Goal: Information Seeking & Learning: Learn about a topic

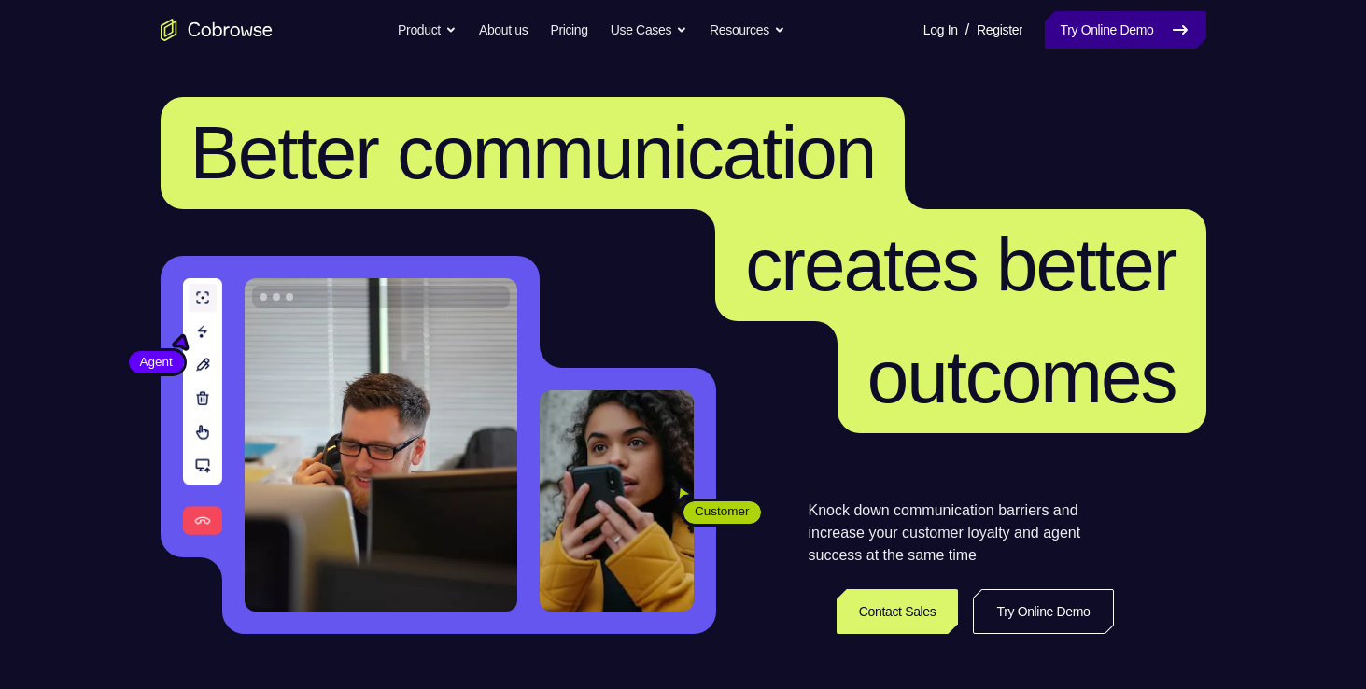
click at [1072, 13] on link "Try Online Demo" at bounding box center [1125, 29] width 161 height 37
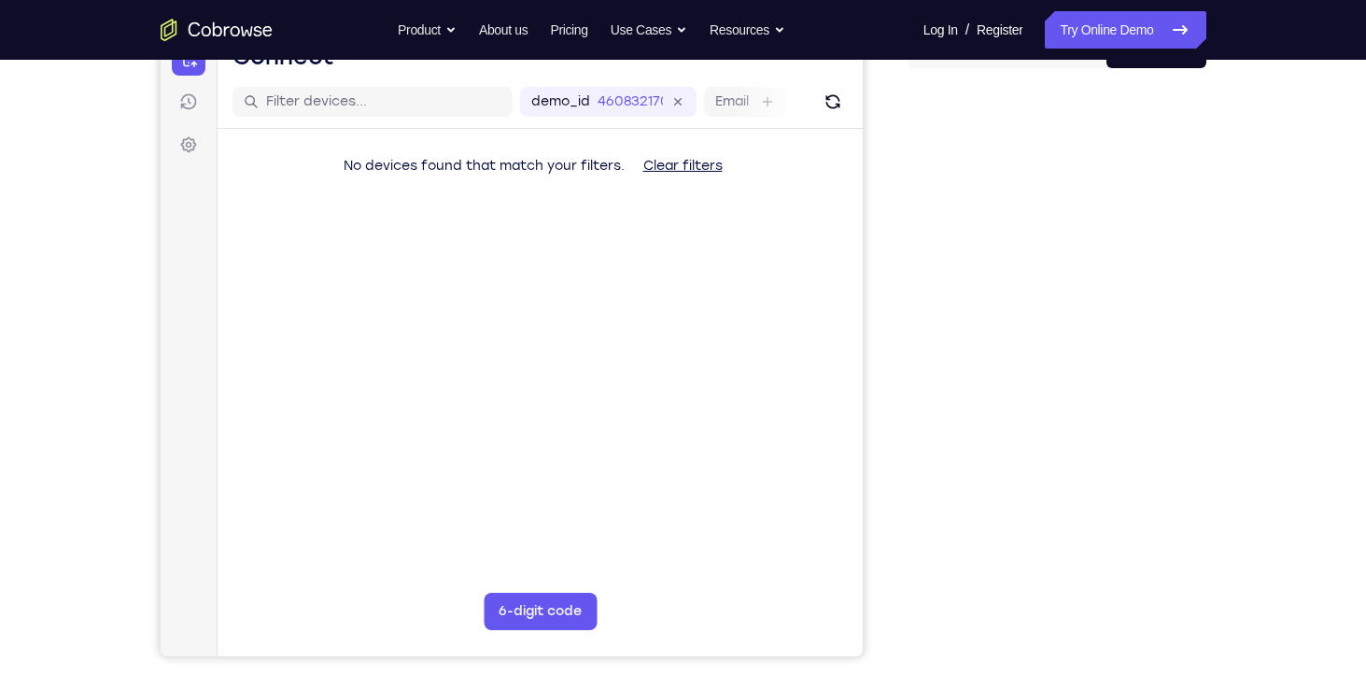
scroll to position [213, 0]
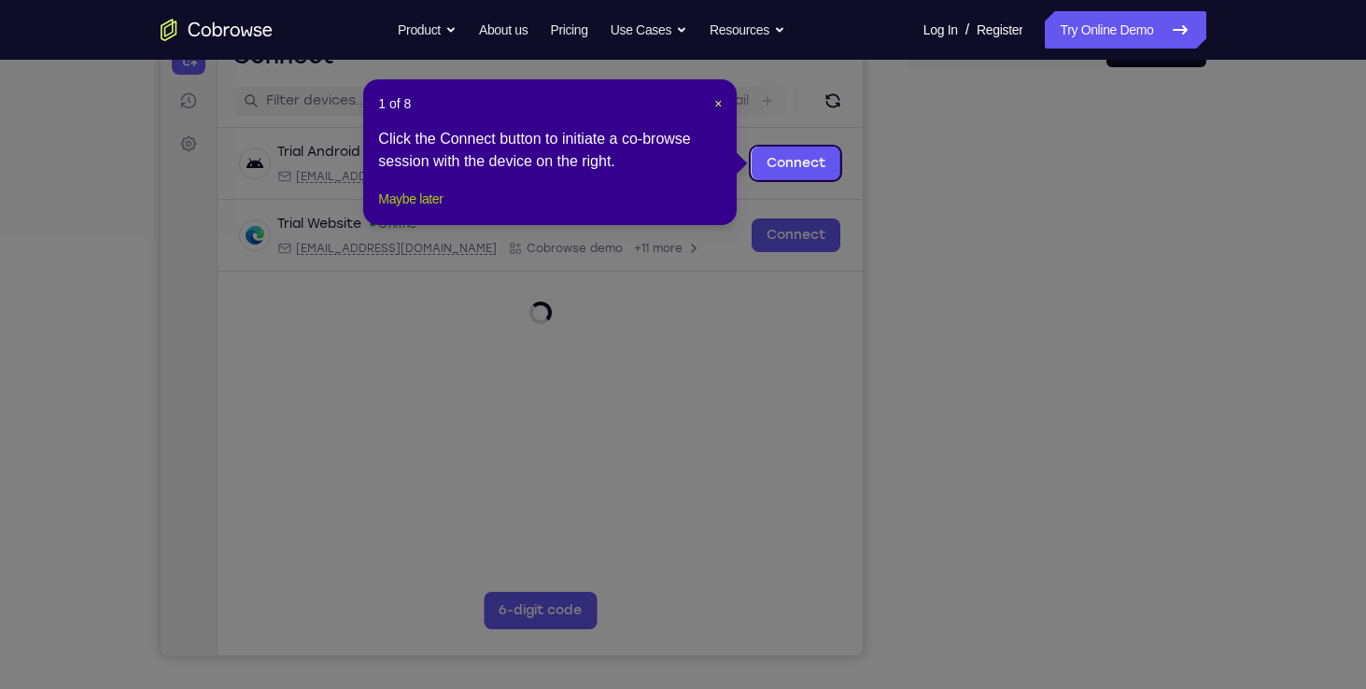
click at [435, 210] on button "Maybe later" at bounding box center [410, 199] width 64 height 22
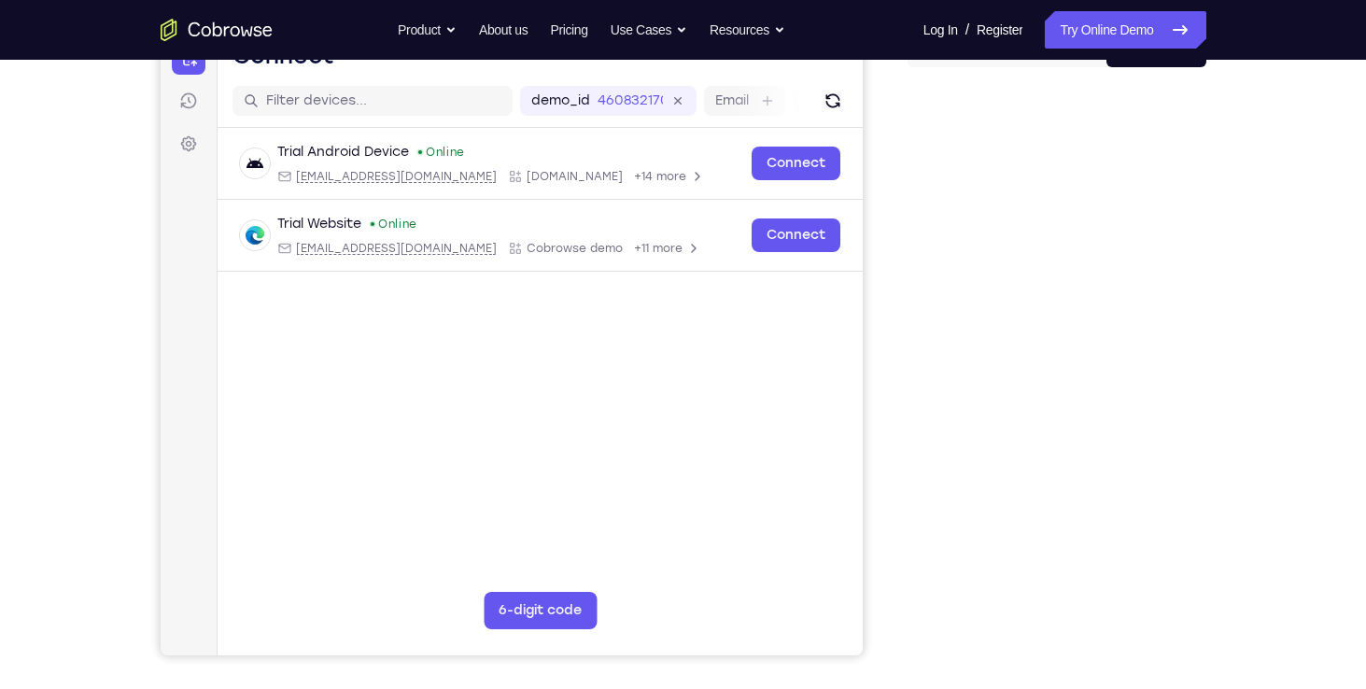
drag, startPoint x: 1211, startPoint y: 311, endPoint x: 1262, endPoint y: 237, distance: 89.4
click at [1262, 237] on div "Your Support Agent Your Customer Web iOS Android Next Steps We’d be happy to gi…" at bounding box center [683, 463] width 1195 height 1232
click at [916, 608] on div at bounding box center [1057, 369] width 299 height 574
click at [889, 598] on div "Your Support Agent Your Customer Web iOS Android" at bounding box center [684, 311] width 1046 height 690
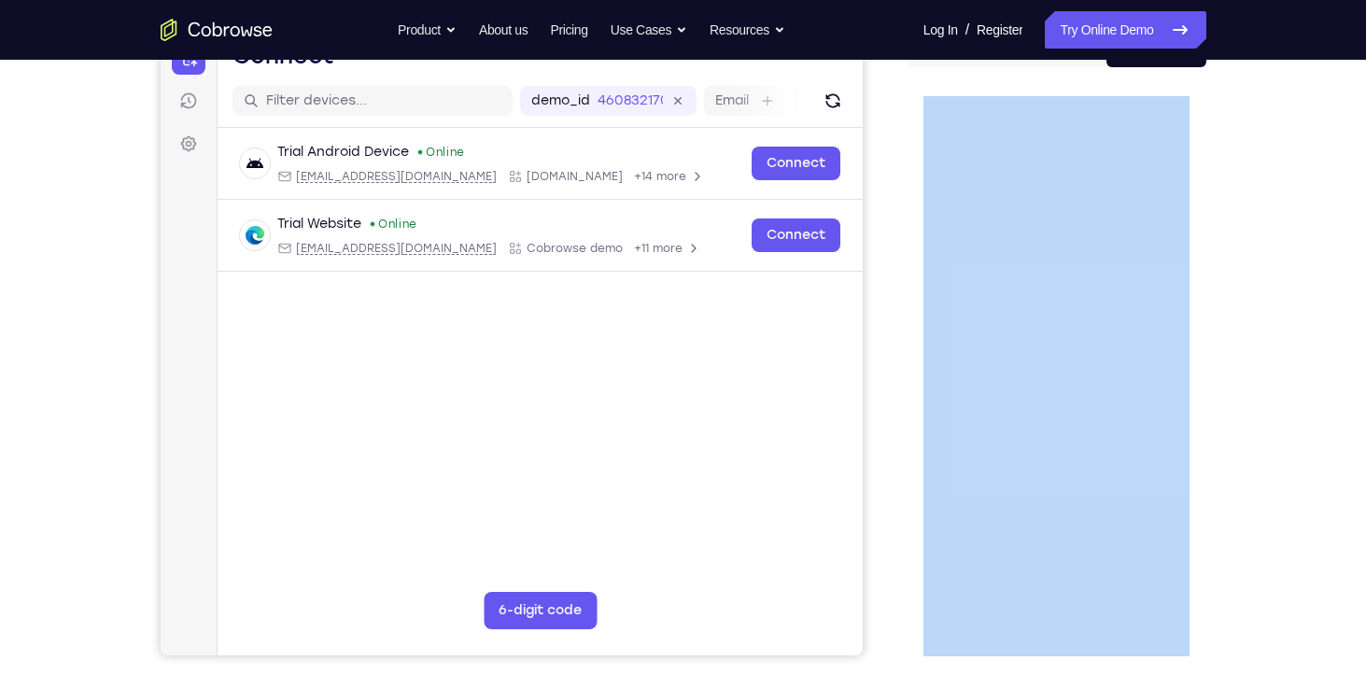
click at [889, 598] on div "Your Support Agent Your Customer Web iOS Android" at bounding box center [684, 311] width 1046 height 690
click at [1302, 367] on div "Your Support Agent Your Customer Web iOS Android Next Steps We’d be happy to gi…" at bounding box center [683, 463] width 1366 height 1232
click at [1233, 129] on div "Your Support Agent Your Customer Web iOS Android Next Steps We’d be happy to gi…" at bounding box center [683, 463] width 1195 height 1232
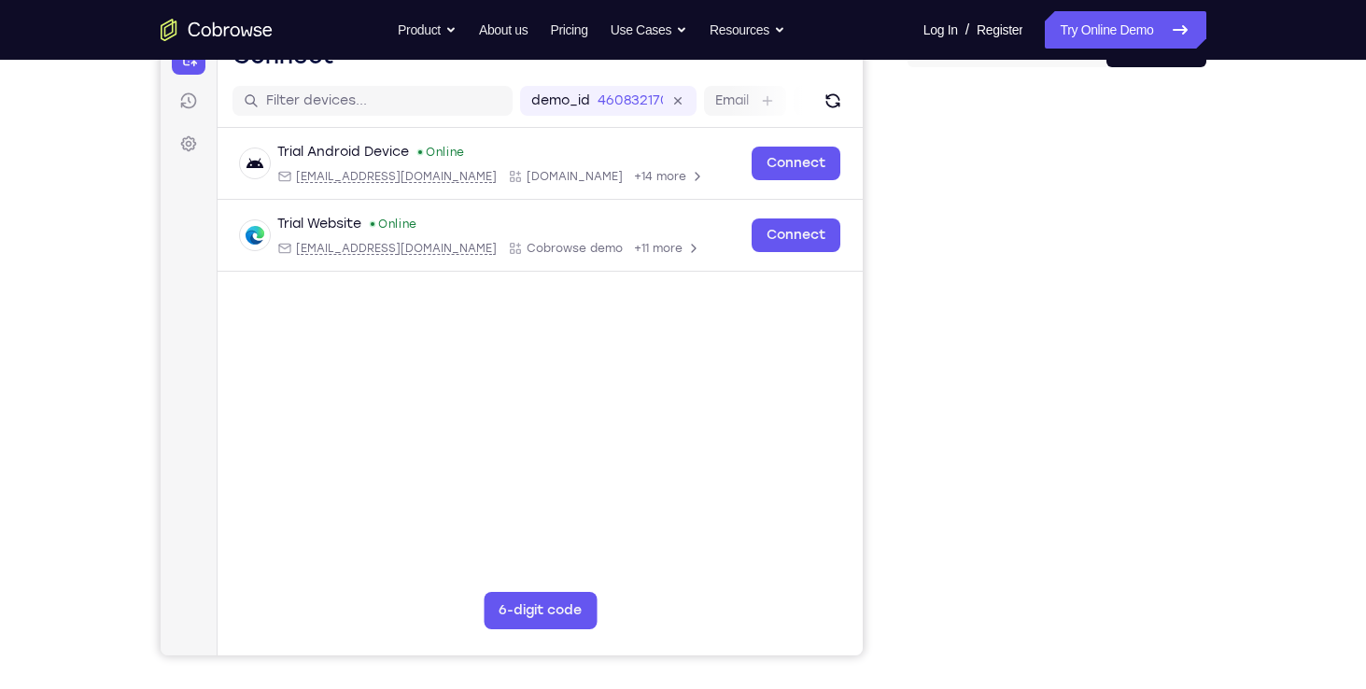
click at [821, 21] on div "Go back Powerful, Flexible and Trustworthy. Avoid all extra friction for both A…" at bounding box center [683, 29] width 1195 height 37
click at [1332, 278] on div "Your Support Agent Your Customer Web iOS Android Next Steps We’d be happy to gi…" at bounding box center [683, 463] width 1366 height 1232
drag, startPoint x: 1266, startPoint y: 136, endPoint x: 1260, endPoint y: 119, distance: 18.9
click at [1260, 119] on div "Your Support Agent Your Customer Web iOS Android Next Steps We’d be happy to gi…" at bounding box center [683, 463] width 1195 height 1232
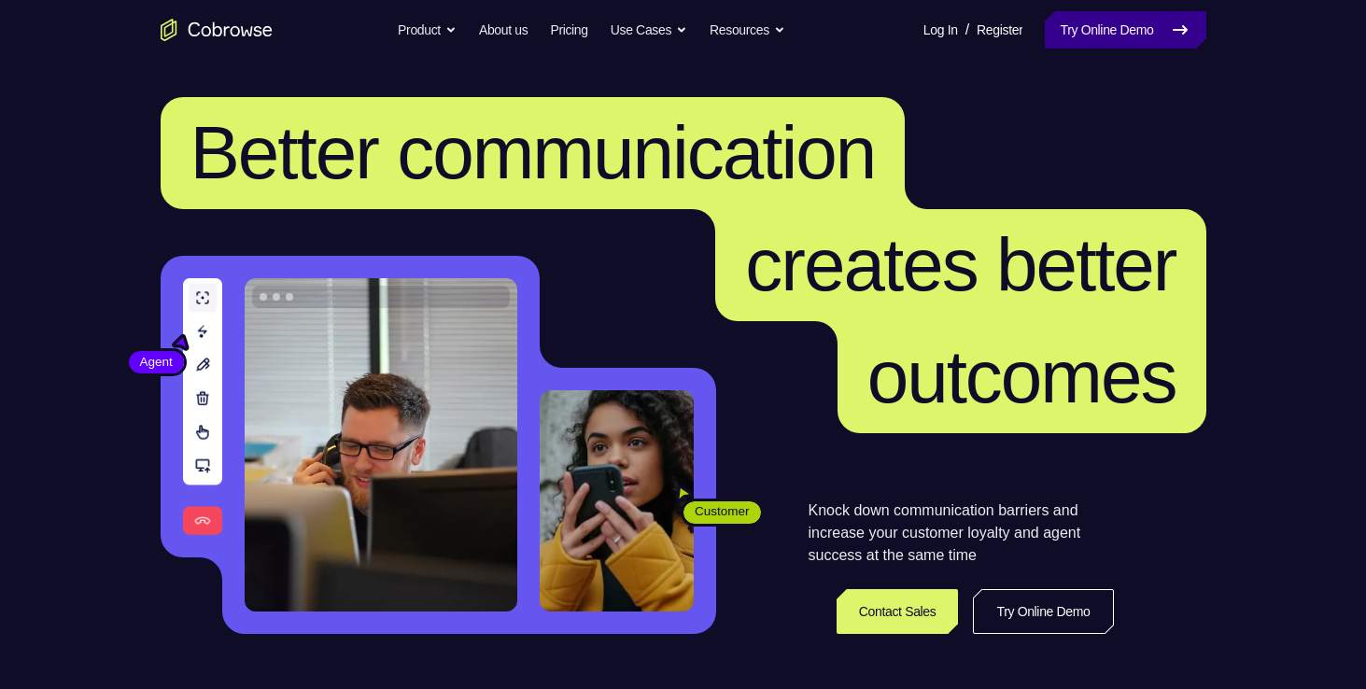
click at [1090, 18] on link "Try Online Demo" at bounding box center [1125, 29] width 161 height 37
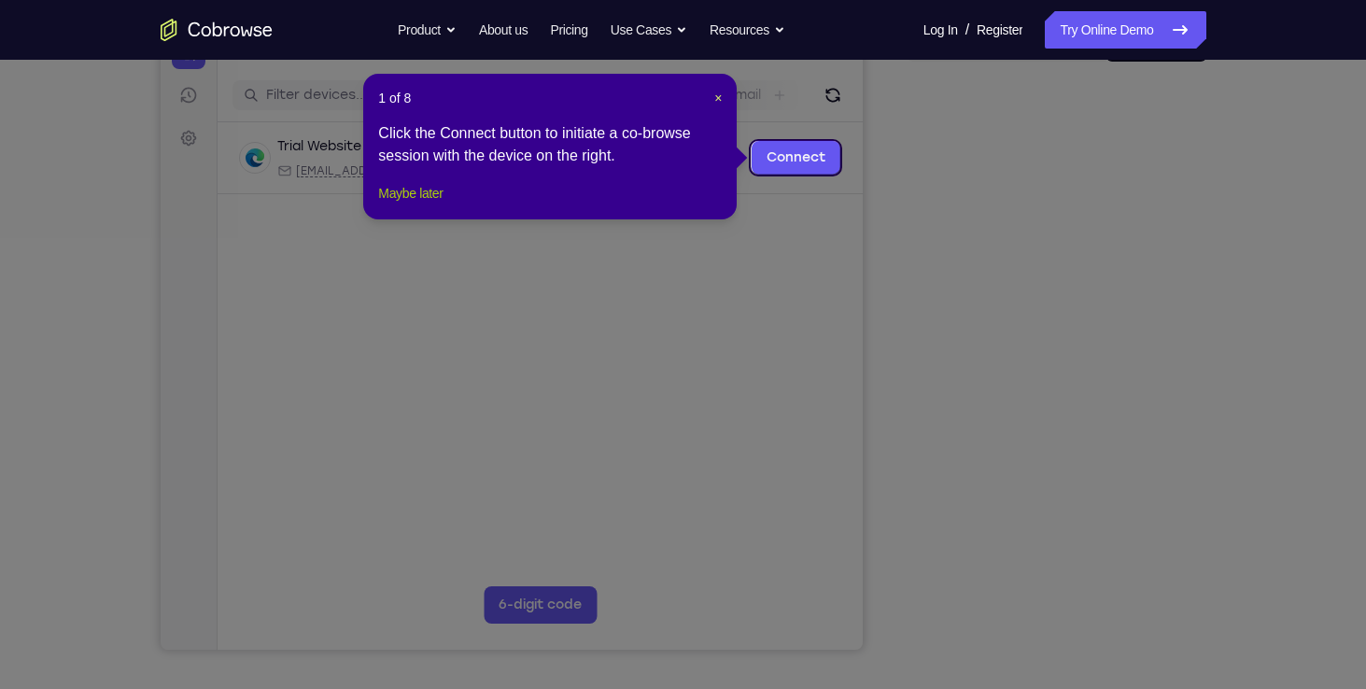
click at [427, 204] on button "Maybe later" at bounding box center [410, 193] width 64 height 22
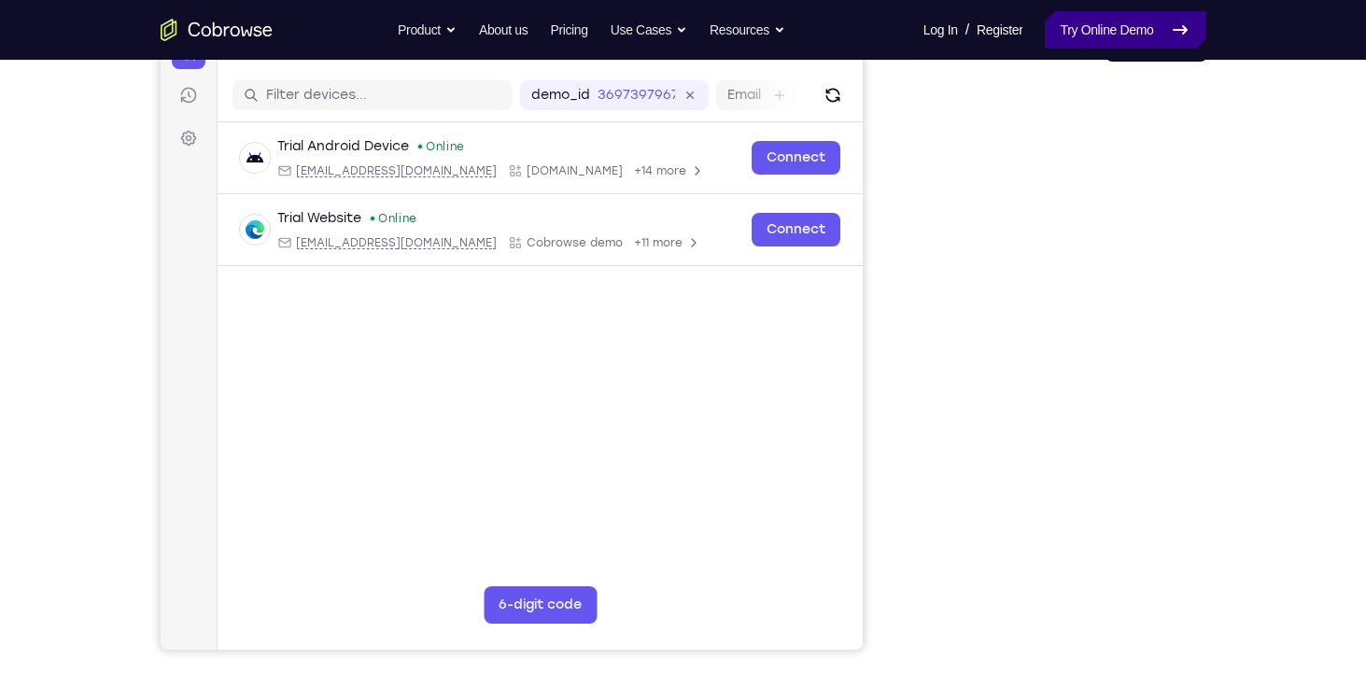
click at [1129, 39] on link "Try Online Demo" at bounding box center [1125, 29] width 161 height 37
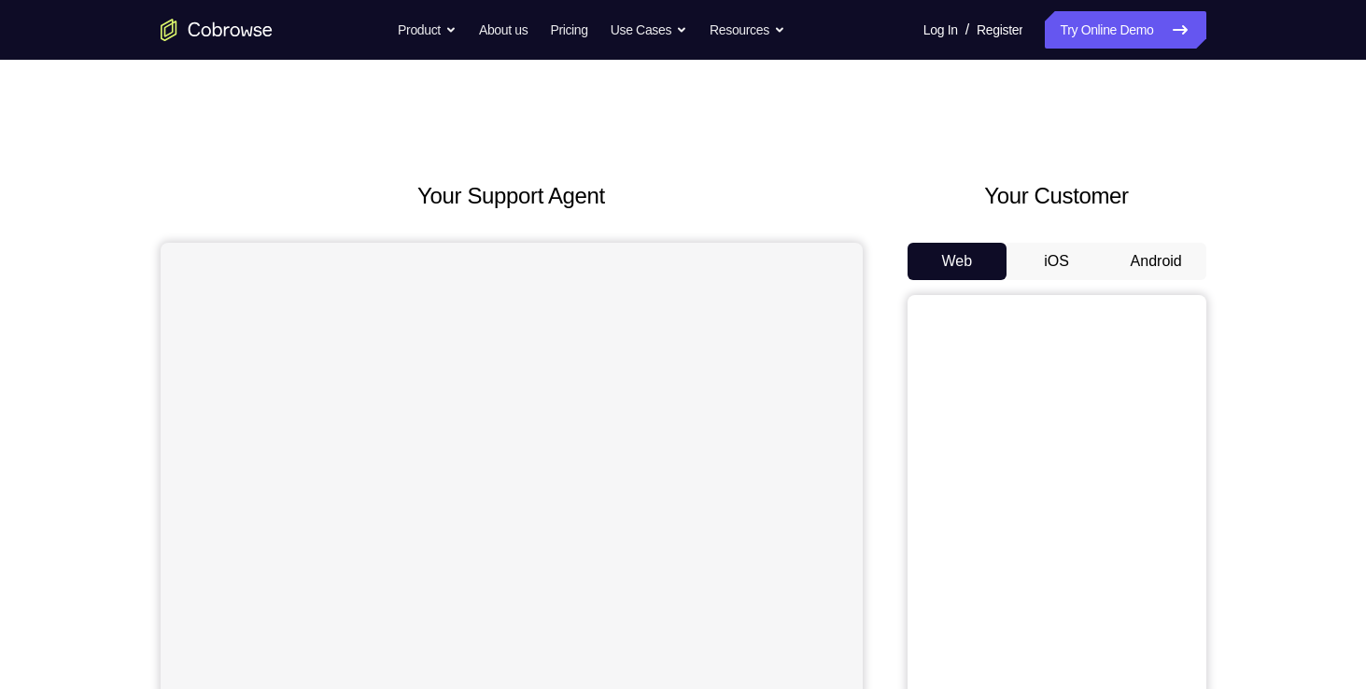
click at [1140, 271] on button "Android" at bounding box center [1157, 261] width 100 height 37
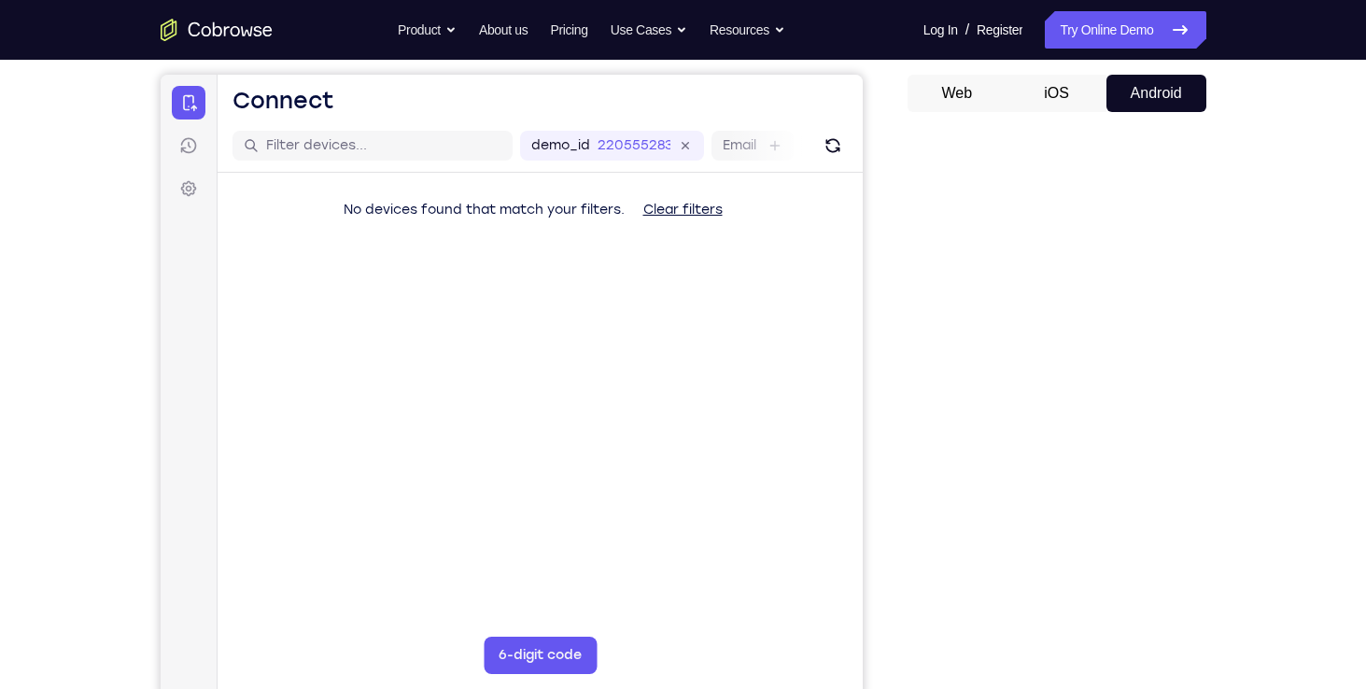
scroll to position [161, 0]
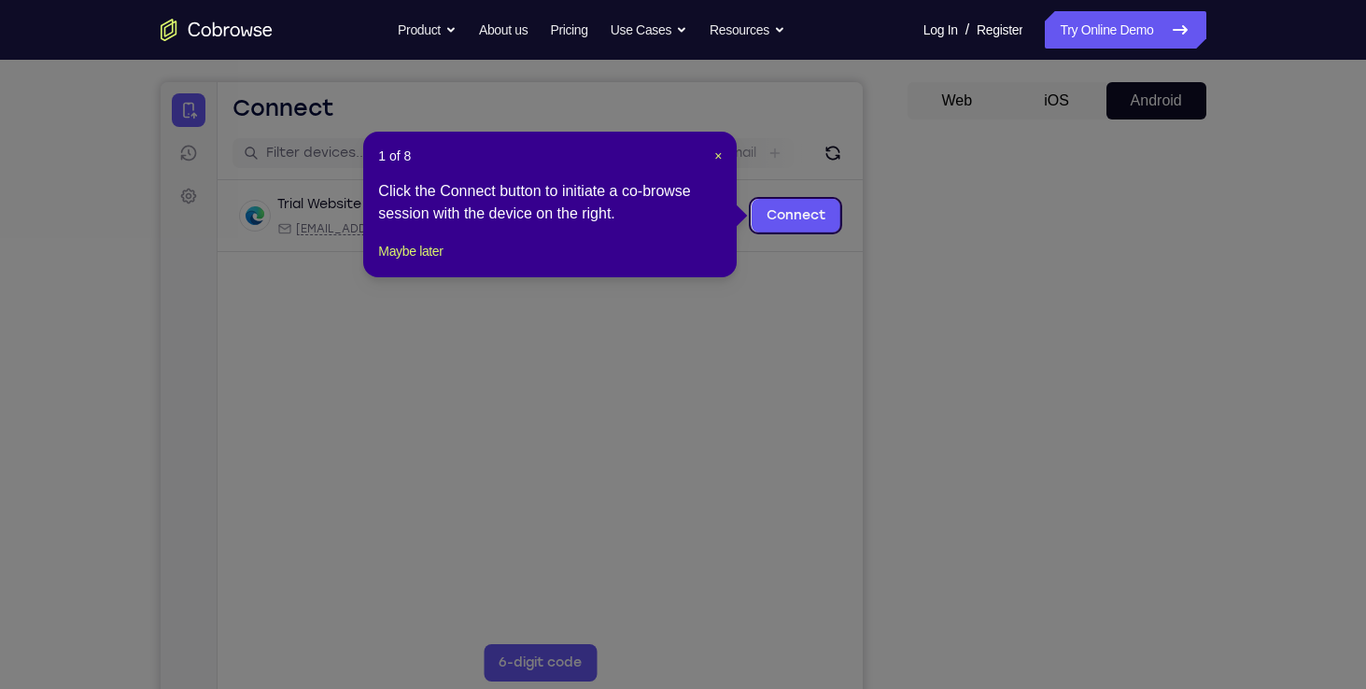
click at [1088, 338] on icon at bounding box center [690, 344] width 1380 height 689
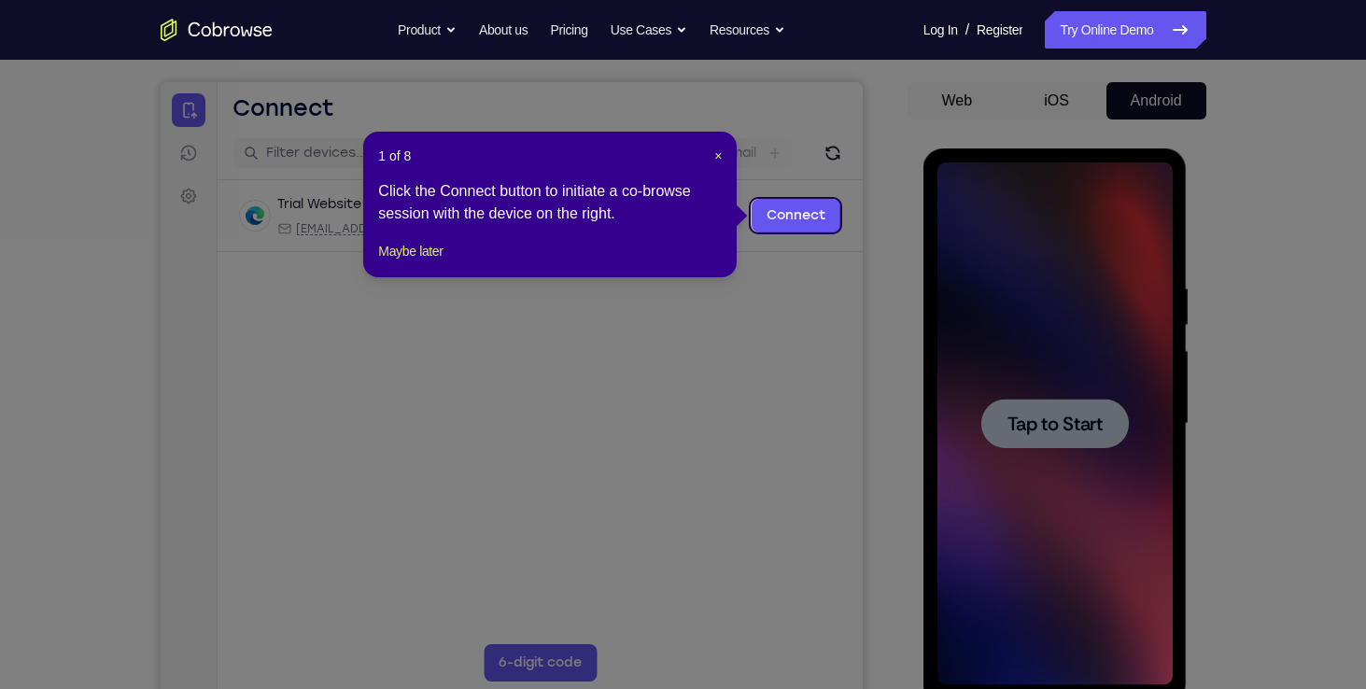
scroll to position [0, 0]
click at [423, 262] on button "Maybe later" at bounding box center [410, 251] width 64 height 22
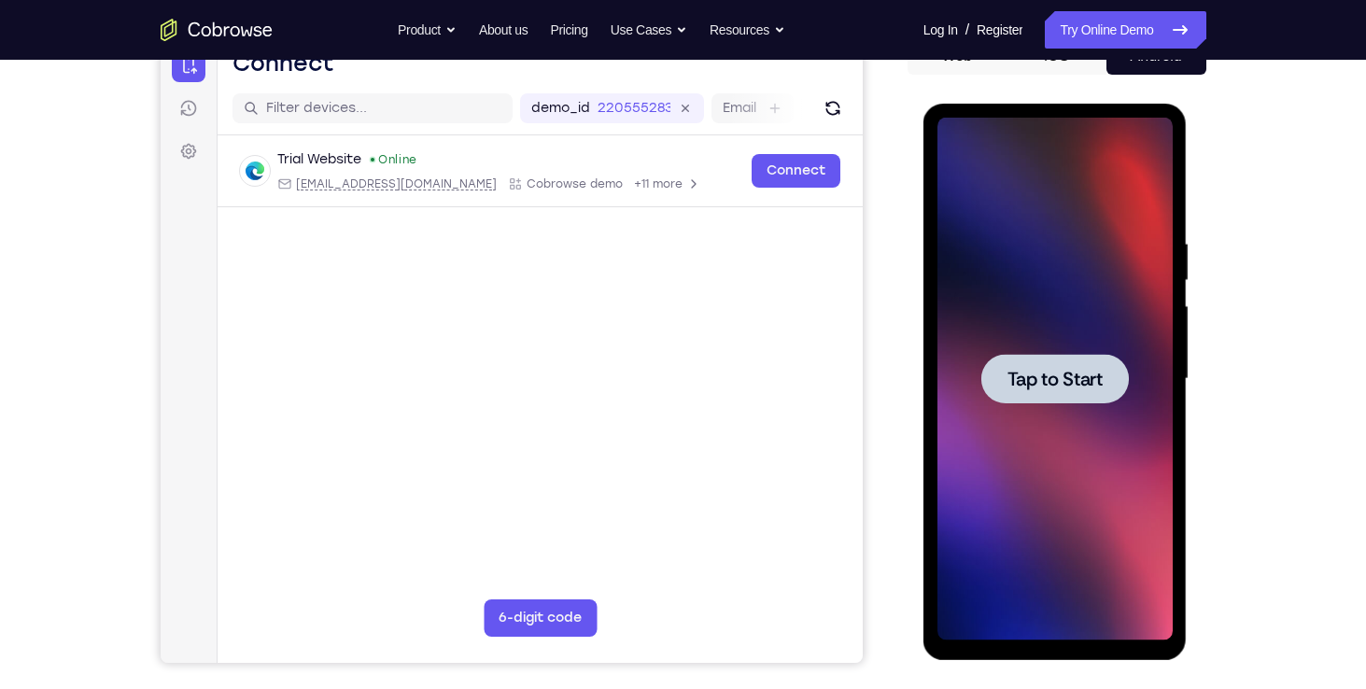
scroll to position [208, 0]
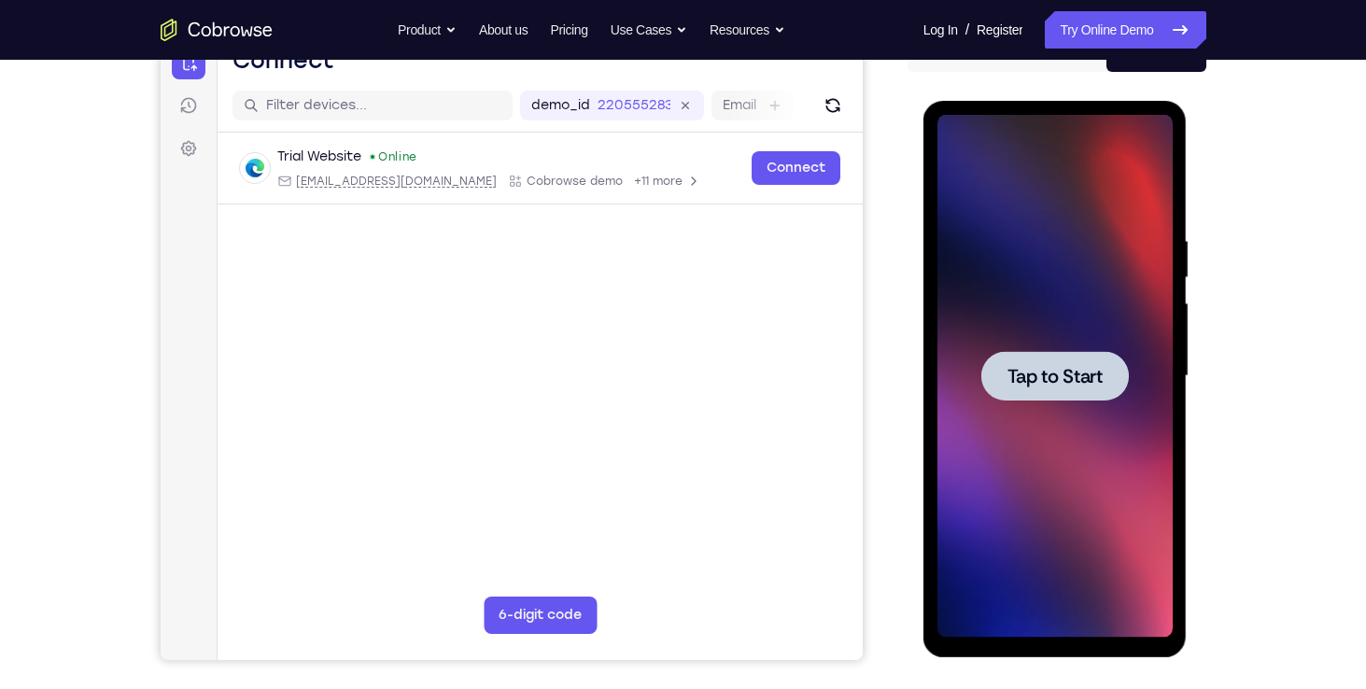
click at [1021, 320] on div at bounding box center [1054, 376] width 235 height 523
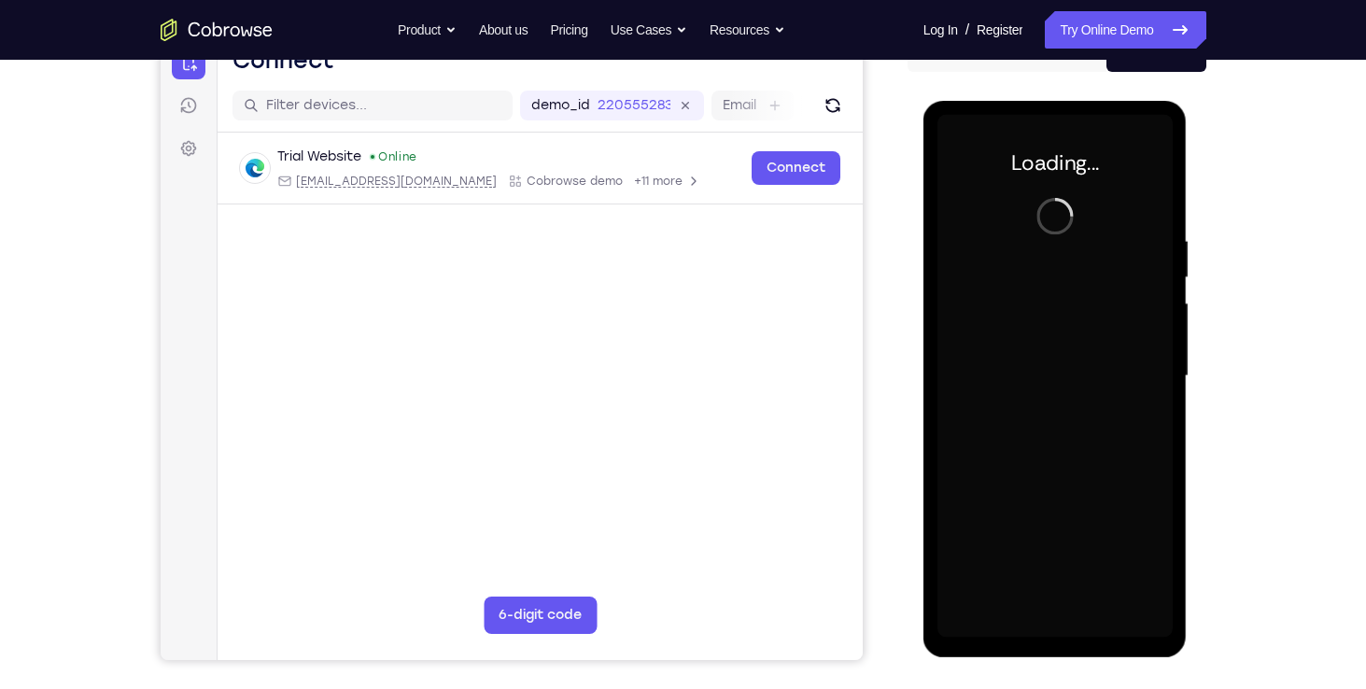
click at [1050, 626] on div at bounding box center [1054, 376] width 235 height 523
click at [1054, 627] on div at bounding box center [1054, 376] width 235 height 523
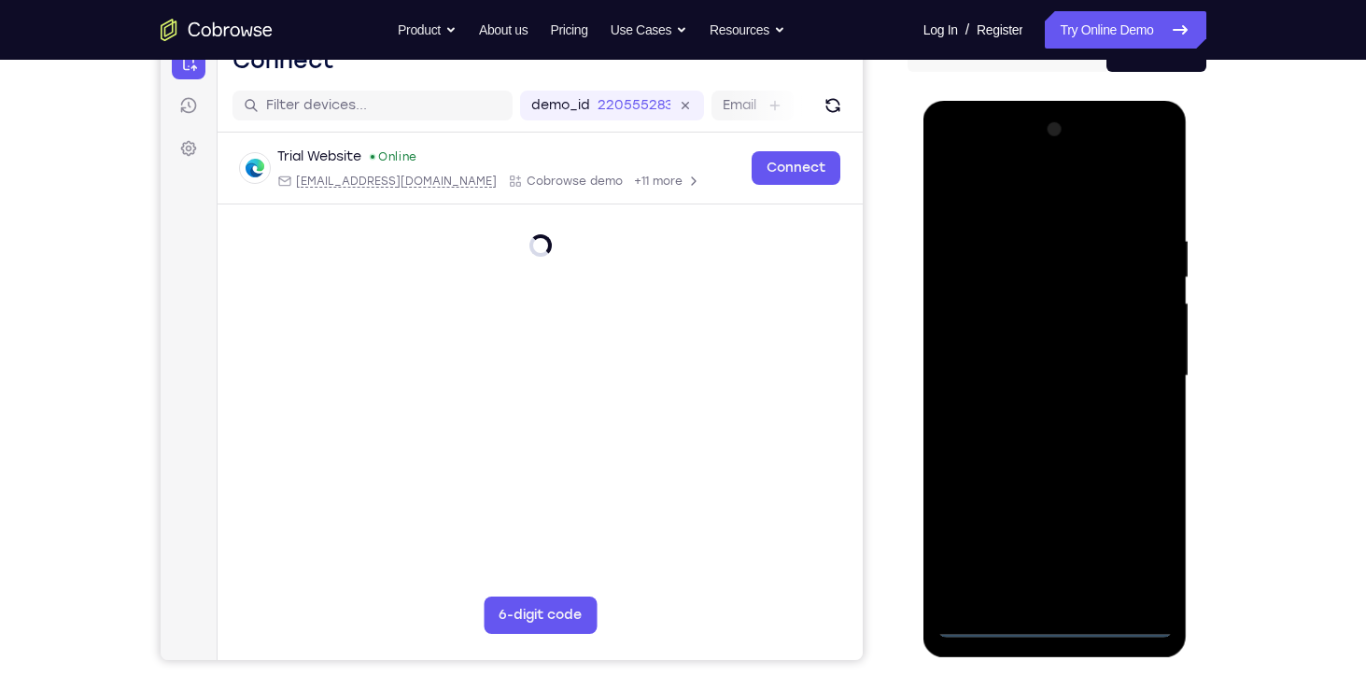
click at [1051, 619] on div at bounding box center [1054, 376] width 235 height 523
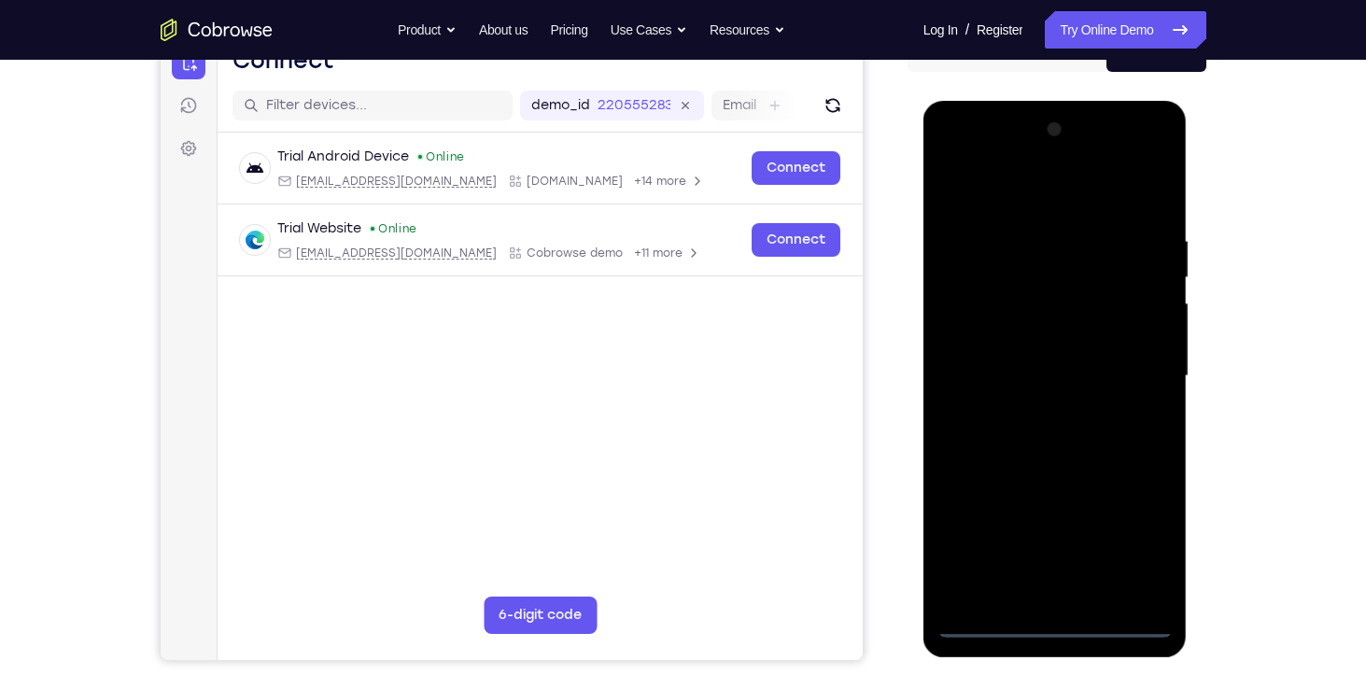
click at [1142, 539] on div at bounding box center [1054, 376] width 235 height 523
click at [991, 198] on div at bounding box center [1054, 376] width 235 height 523
click at [1129, 365] on div at bounding box center [1054, 376] width 235 height 523
click at [1031, 410] on div at bounding box center [1054, 376] width 235 height 523
click at [1074, 336] on div at bounding box center [1054, 376] width 235 height 523
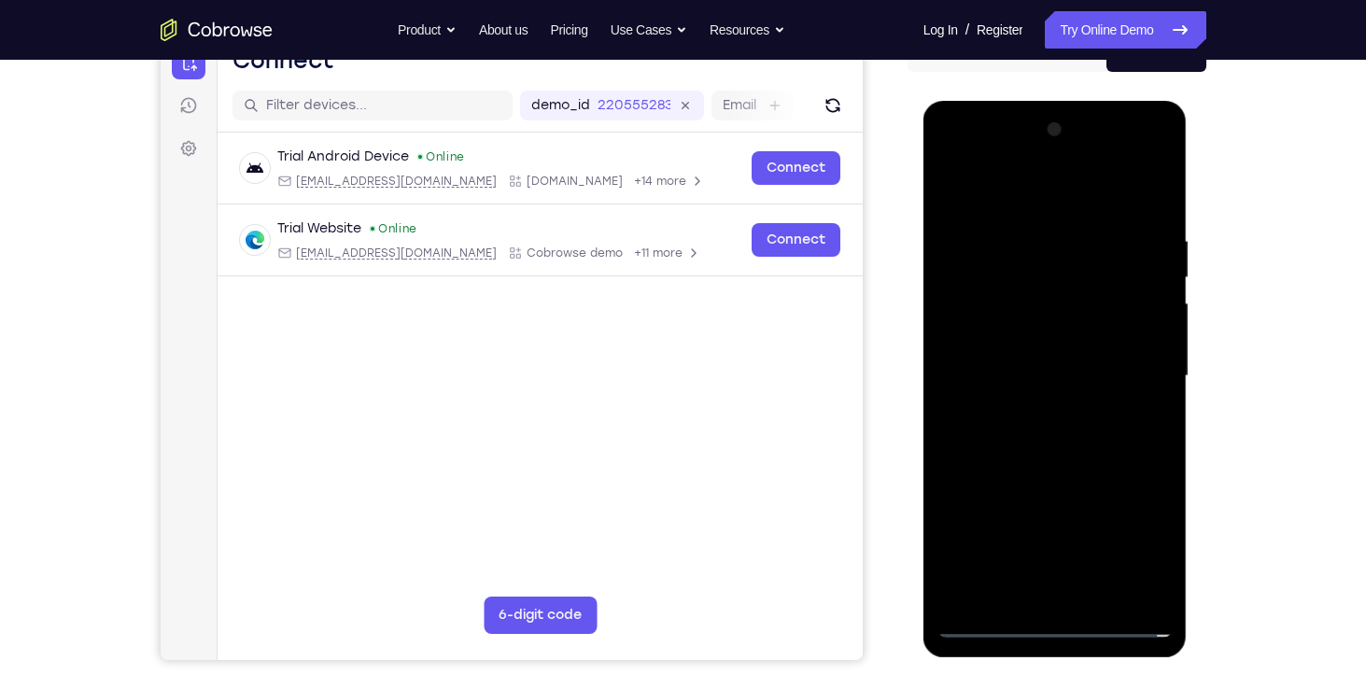
click at [1050, 359] on div at bounding box center [1054, 376] width 235 height 523
click at [1053, 335] on div at bounding box center [1054, 376] width 235 height 523
click at [1027, 232] on div at bounding box center [1054, 376] width 235 height 523
click at [1151, 377] on div at bounding box center [1054, 376] width 235 height 523
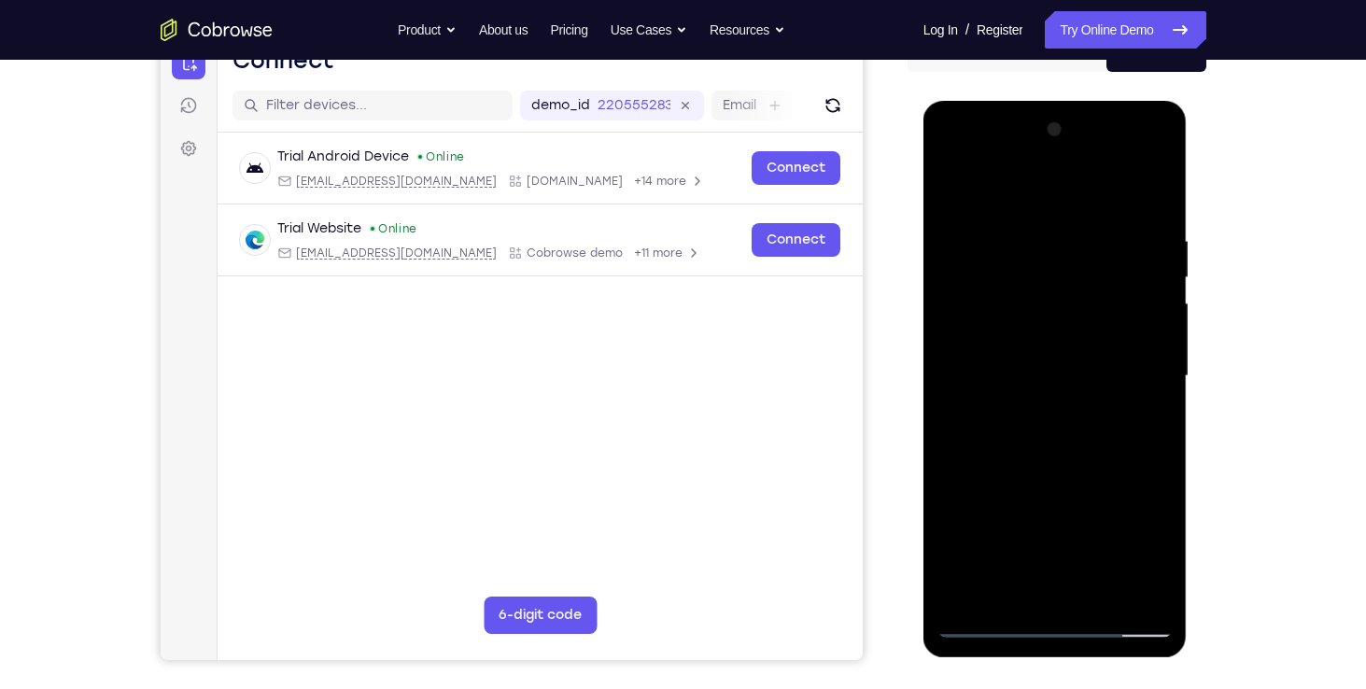
click at [1151, 377] on div at bounding box center [1054, 376] width 235 height 523
drag, startPoint x: 989, startPoint y: 371, endPoint x: 1011, endPoint y: 370, distance: 22.4
click at [1011, 370] on div at bounding box center [1054, 376] width 235 height 523
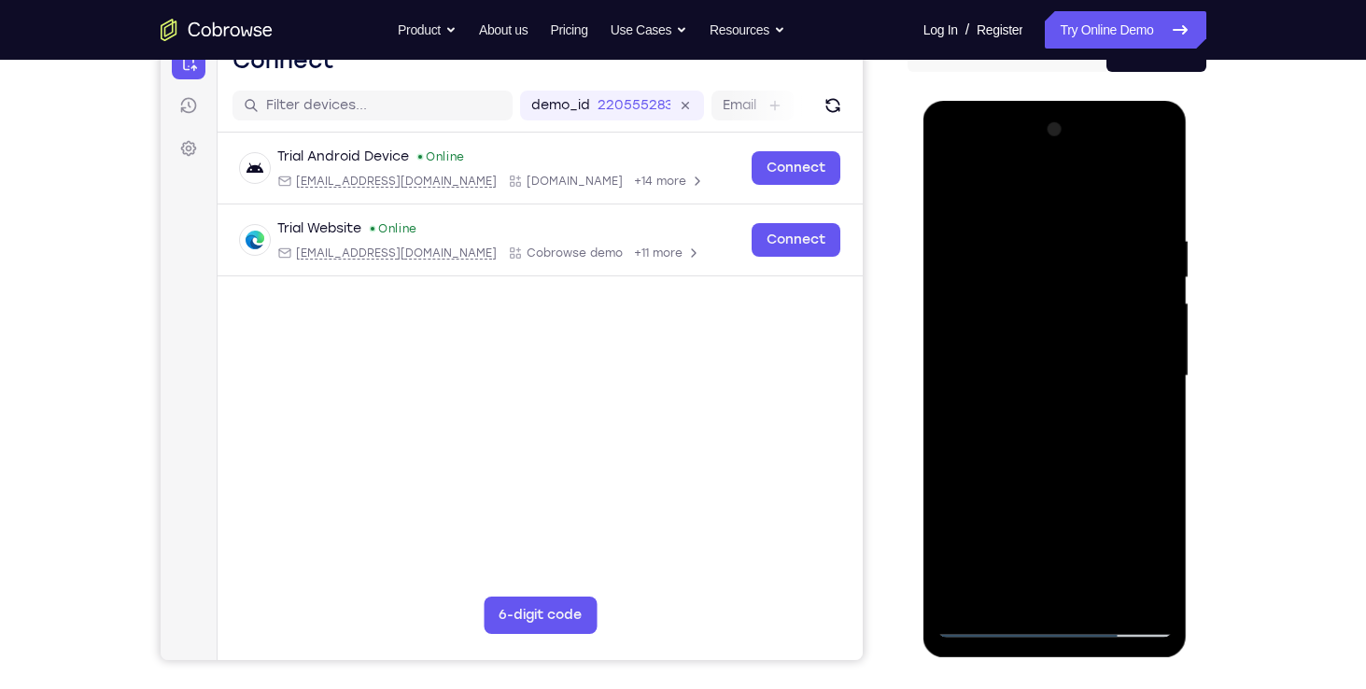
click at [972, 359] on div at bounding box center [1054, 376] width 235 height 523
click at [1150, 586] on div at bounding box center [1054, 376] width 235 height 523
click at [1129, 448] on div at bounding box center [1054, 376] width 235 height 523
click at [1151, 588] on div at bounding box center [1054, 376] width 235 height 523
drag, startPoint x: 974, startPoint y: 346, endPoint x: 1081, endPoint y: 343, distance: 107.4
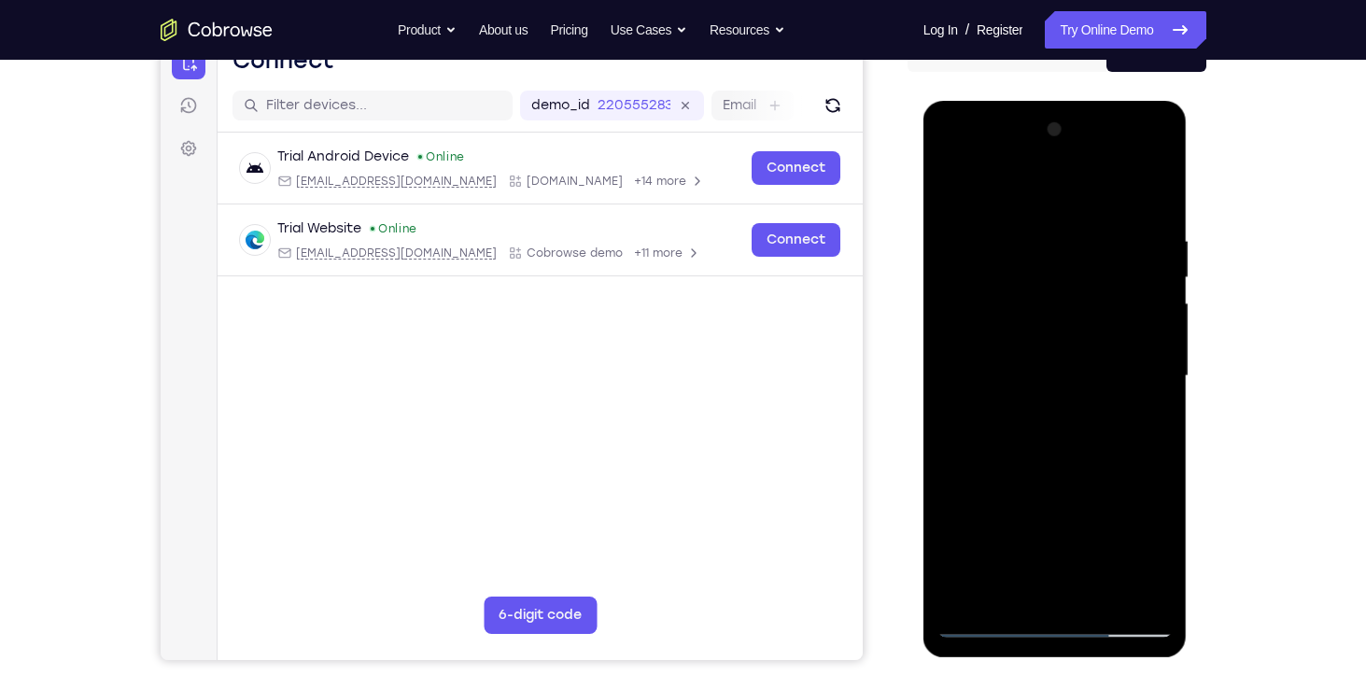
click at [1081, 343] on div at bounding box center [1054, 376] width 235 height 523
drag, startPoint x: 955, startPoint y: 326, endPoint x: 1163, endPoint y: 331, distance: 207.3
click at [1163, 331] on div at bounding box center [1054, 376] width 235 height 523
click at [1152, 194] on div at bounding box center [1054, 376] width 235 height 523
click at [1097, 603] on div at bounding box center [1054, 376] width 235 height 523
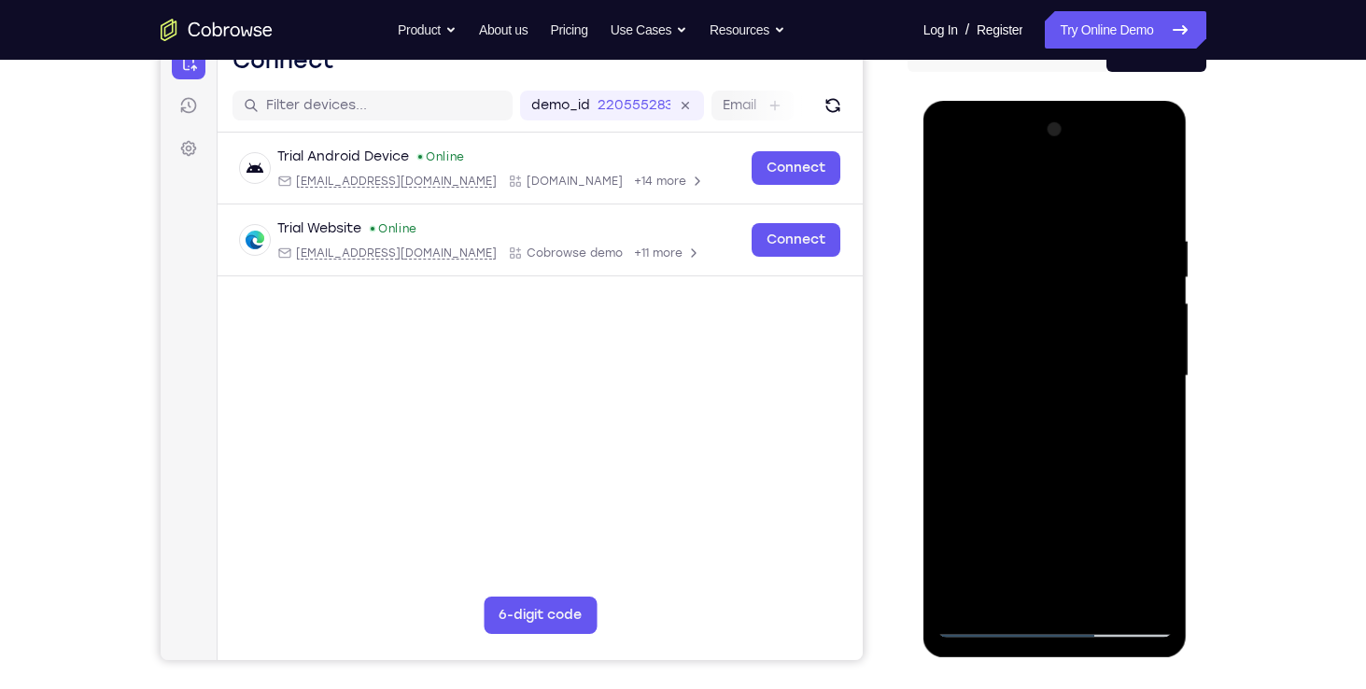
click at [1042, 471] on div at bounding box center [1054, 376] width 235 height 523
click at [1066, 374] on div at bounding box center [1054, 376] width 235 height 523
drag, startPoint x: 1126, startPoint y: 283, endPoint x: 1117, endPoint y: 488, distance: 205.6
click at [1117, 488] on div at bounding box center [1054, 376] width 235 height 523
drag, startPoint x: 1103, startPoint y: 464, endPoint x: 1107, endPoint y: 354, distance: 110.2
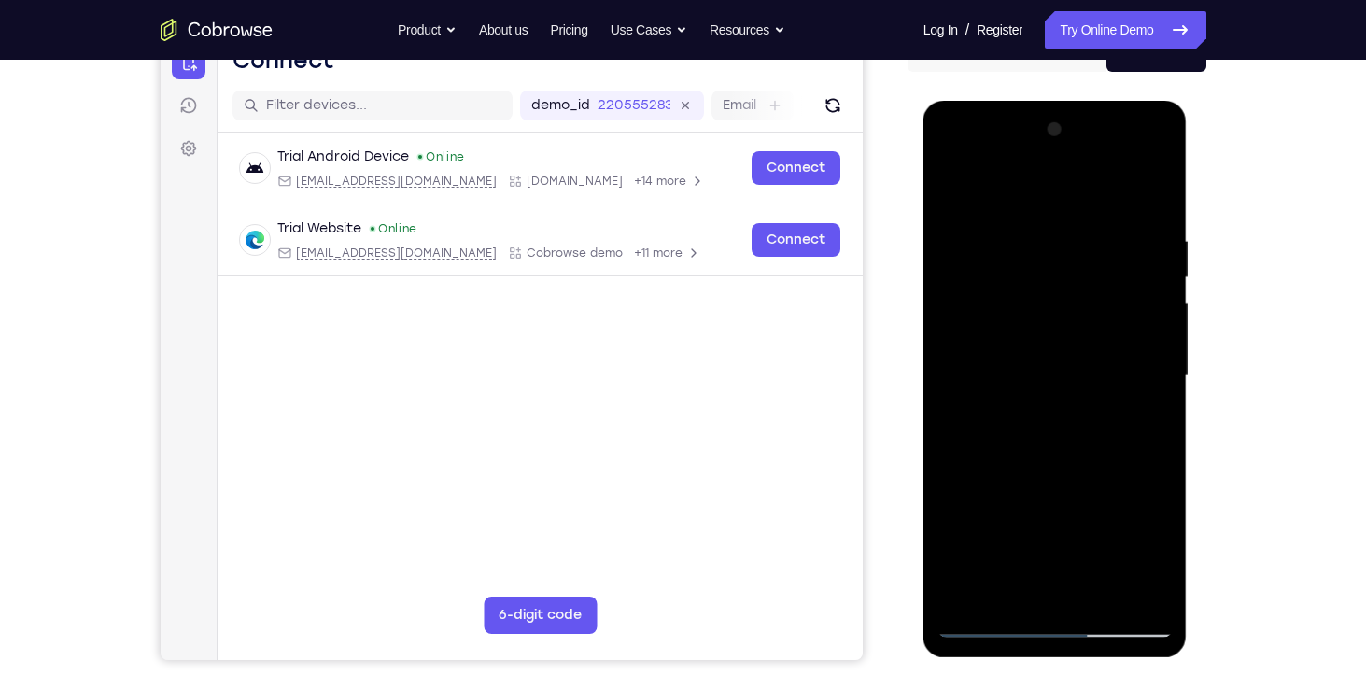
click at [1107, 354] on div at bounding box center [1054, 376] width 235 height 523
click at [1033, 353] on div at bounding box center [1054, 376] width 235 height 523
click at [982, 631] on div at bounding box center [1054, 376] width 235 height 523
click at [1102, 321] on div at bounding box center [1054, 376] width 235 height 523
click at [1140, 422] on div at bounding box center [1054, 376] width 235 height 523
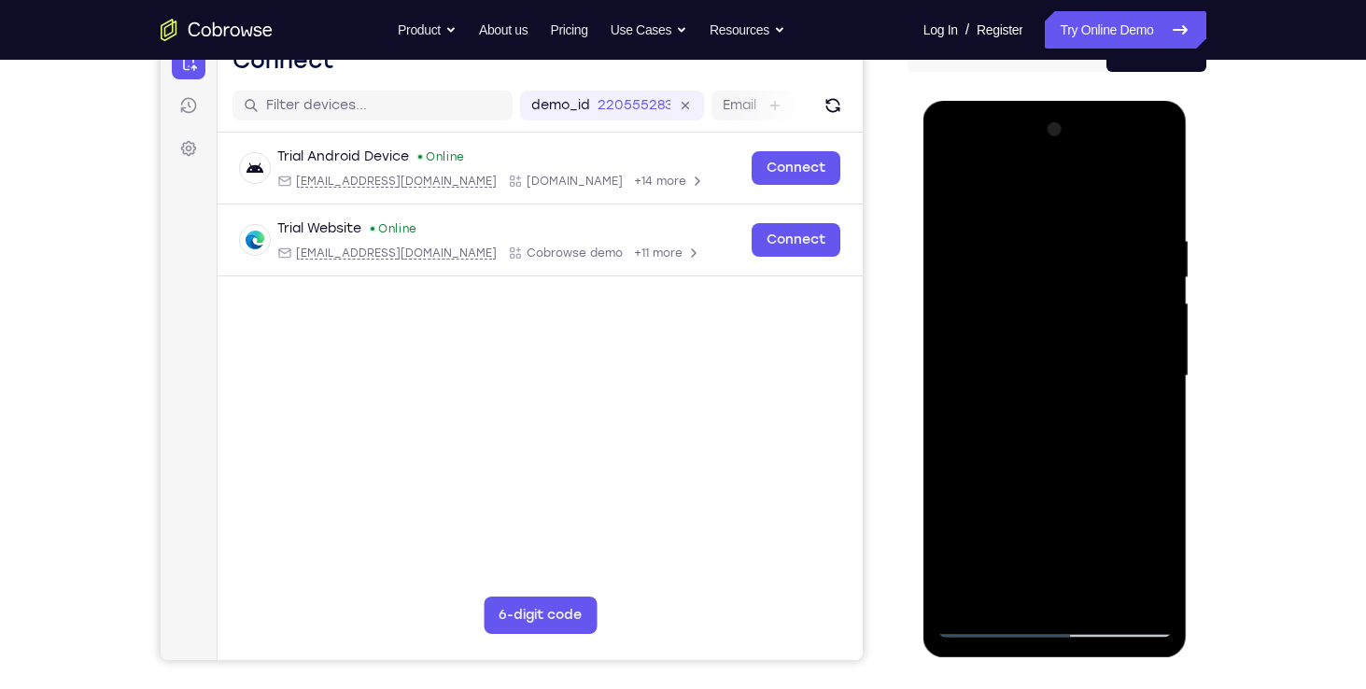
click at [1036, 256] on div at bounding box center [1054, 376] width 235 height 523
drag, startPoint x: 1036, startPoint y: 256, endPoint x: 1039, endPoint y: 320, distance: 64.5
click at [1039, 320] on div at bounding box center [1054, 376] width 235 height 523
click at [1022, 311] on div at bounding box center [1054, 376] width 235 height 523
click at [990, 627] on div at bounding box center [1054, 376] width 235 height 523
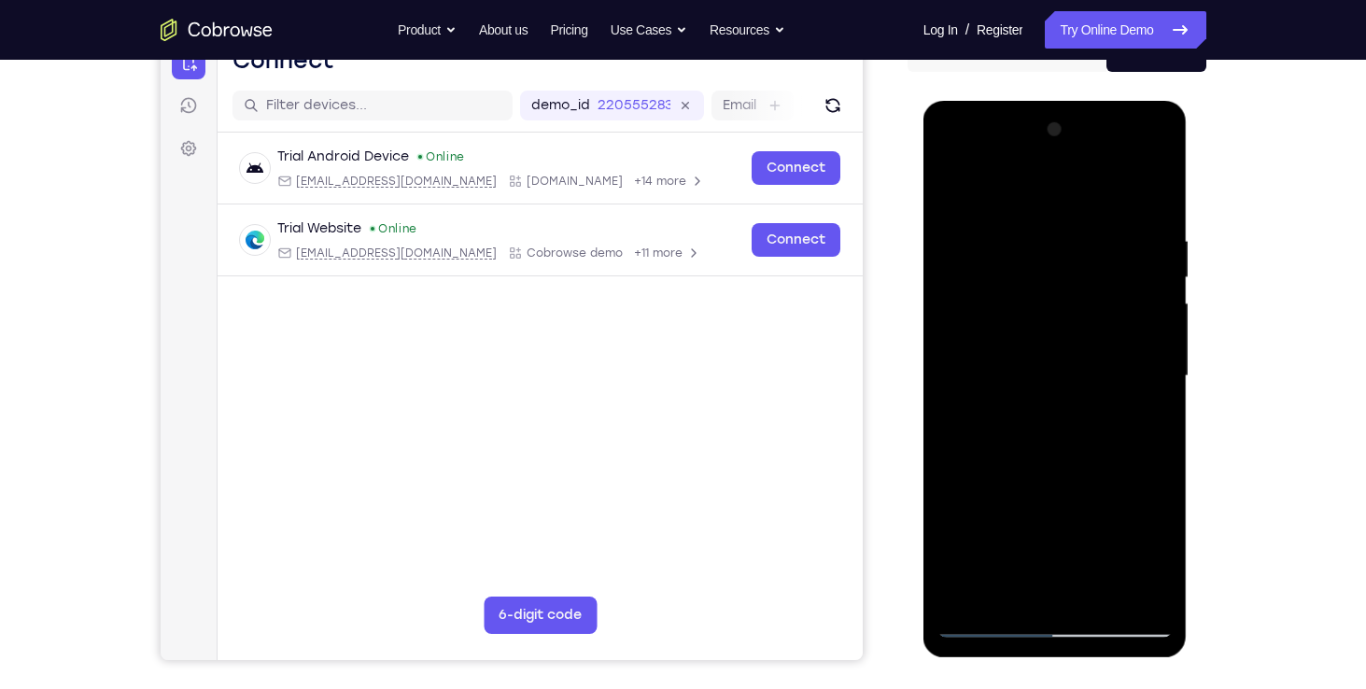
click at [1102, 328] on div at bounding box center [1054, 376] width 235 height 523
click at [1140, 426] on div at bounding box center [1054, 376] width 235 height 523
click at [953, 189] on div at bounding box center [1054, 376] width 235 height 523
click at [1050, 350] on div at bounding box center [1054, 376] width 235 height 523
click at [1084, 396] on div at bounding box center [1054, 376] width 235 height 523
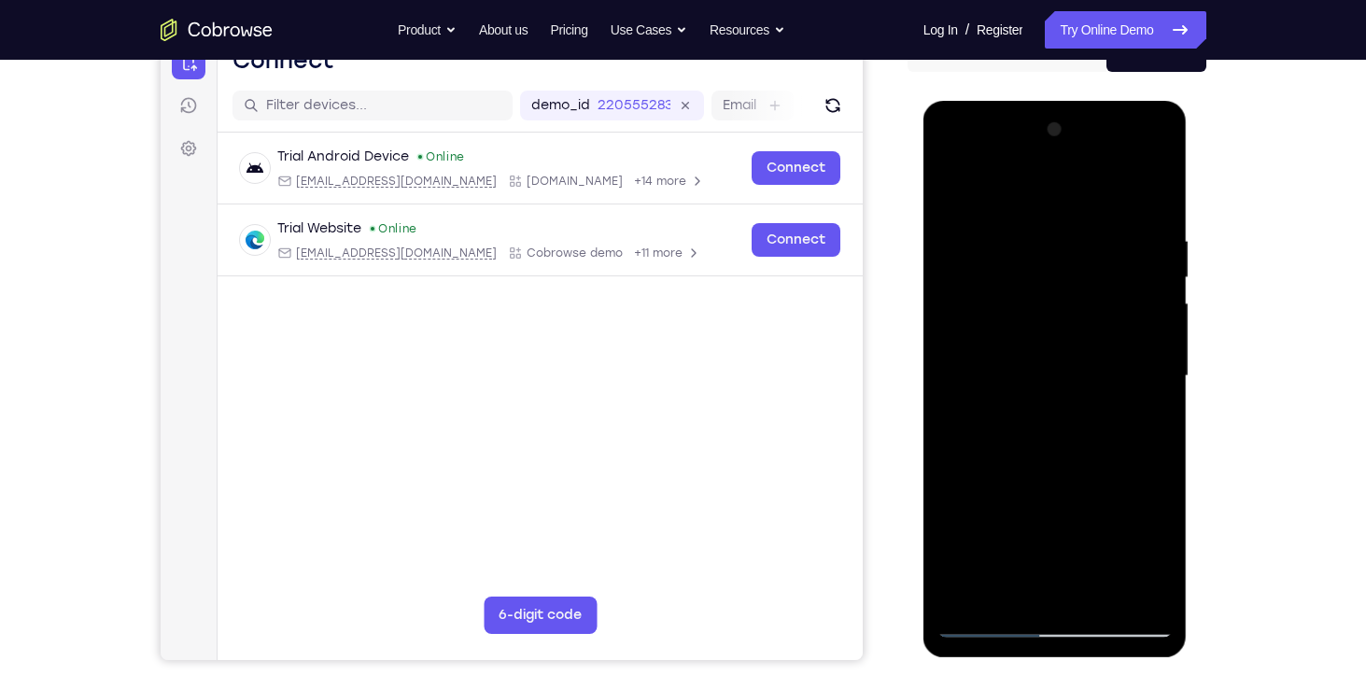
click at [1097, 395] on div at bounding box center [1054, 376] width 235 height 523
click at [1092, 361] on div at bounding box center [1054, 376] width 235 height 523
click at [1006, 587] on div at bounding box center [1054, 376] width 235 height 523
click at [1107, 487] on div at bounding box center [1054, 376] width 235 height 523
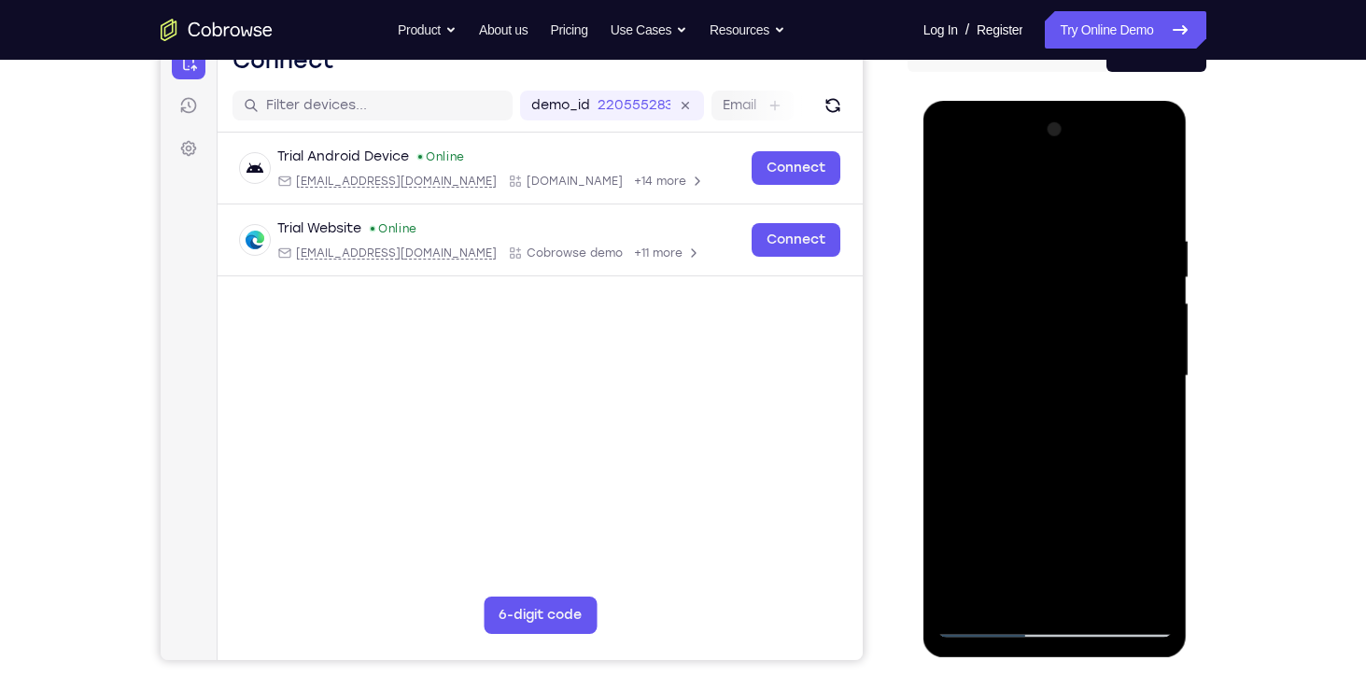
click at [1107, 487] on div at bounding box center [1054, 376] width 235 height 523
click at [1146, 410] on div at bounding box center [1054, 376] width 235 height 523
drag, startPoint x: 1016, startPoint y: 276, endPoint x: 1030, endPoint y: 391, distance: 115.7
click at [1030, 391] on div at bounding box center [1054, 376] width 235 height 523
click at [1061, 341] on div at bounding box center [1054, 376] width 235 height 523
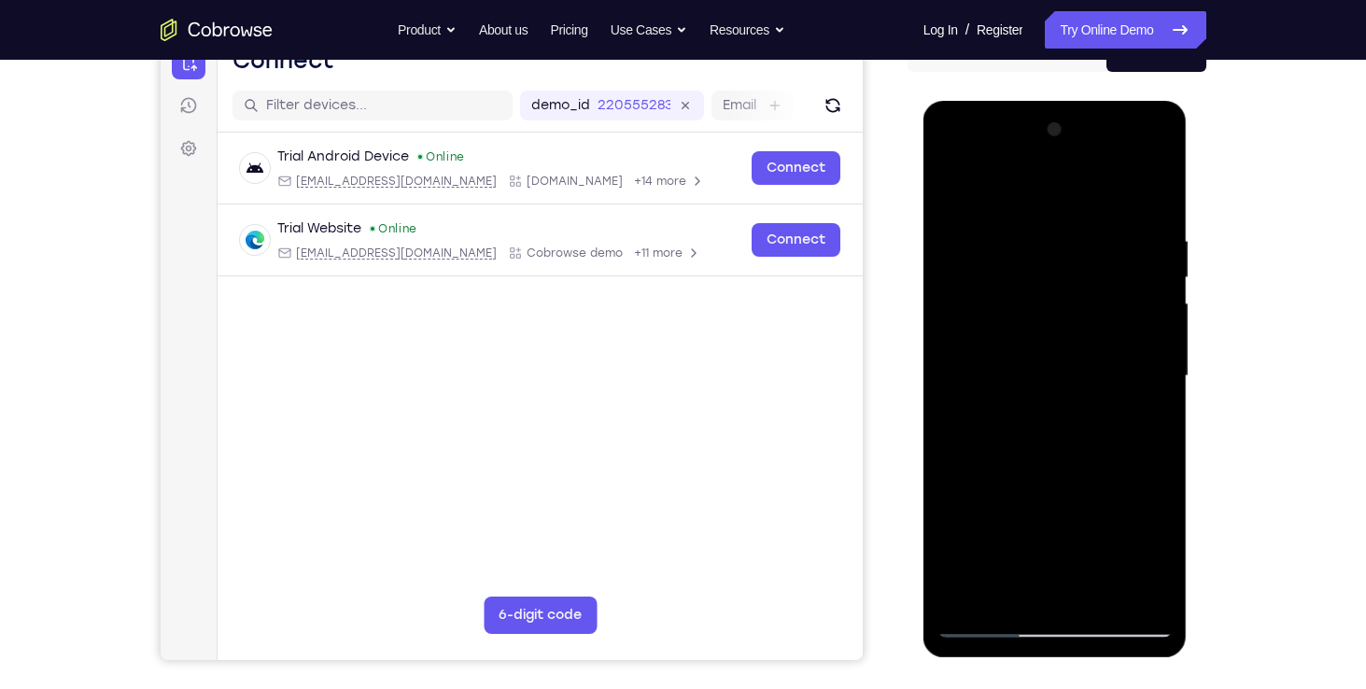
click at [1084, 341] on div at bounding box center [1054, 376] width 235 height 523
click at [1040, 321] on div at bounding box center [1054, 376] width 235 height 523
drag, startPoint x: 1054, startPoint y: 434, endPoint x: 1077, endPoint y: 225, distance: 210.4
click at [1077, 225] on div at bounding box center [1054, 376] width 235 height 523
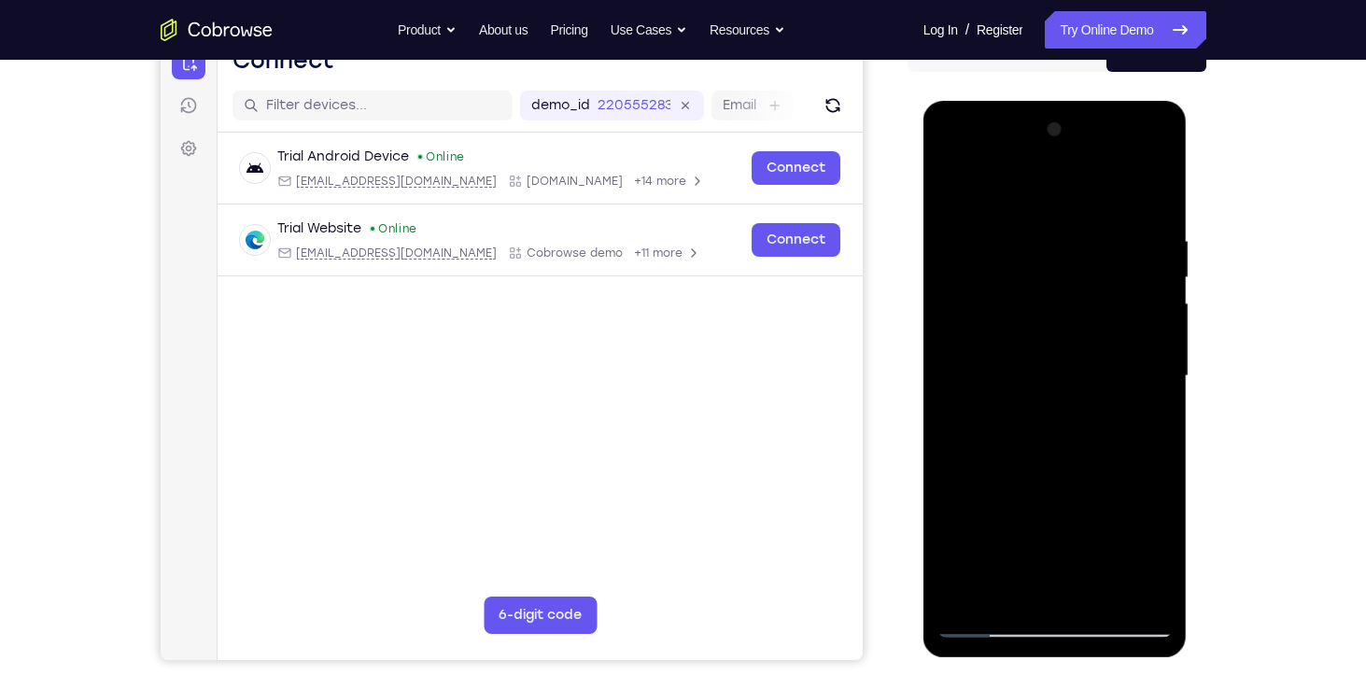
click at [1036, 554] on div at bounding box center [1054, 376] width 235 height 523
click at [1077, 552] on div at bounding box center [1054, 376] width 235 height 523
click at [1009, 586] on div at bounding box center [1054, 376] width 235 height 523
click at [1113, 528] on div at bounding box center [1054, 376] width 235 height 523
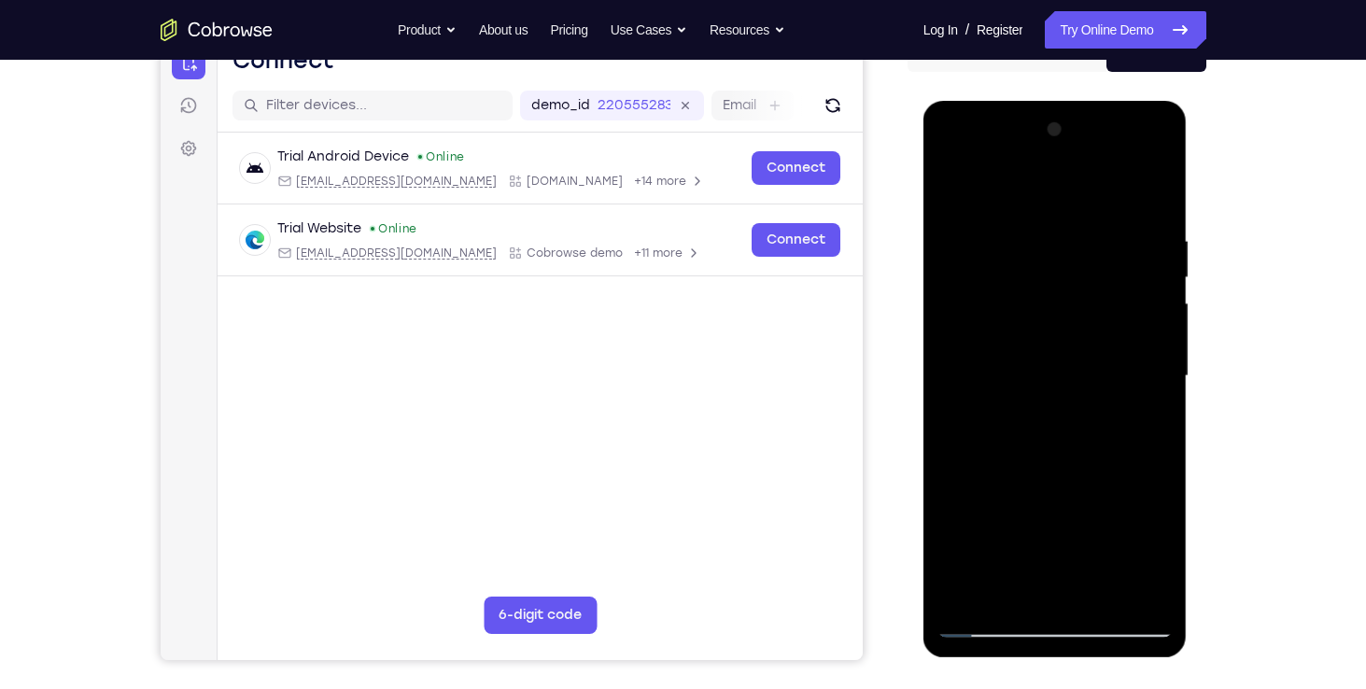
drag, startPoint x: 1080, startPoint y: 545, endPoint x: 1110, endPoint y: 395, distance: 153.3
click at [1110, 395] on div at bounding box center [1054, 376] width 235 height 523
drag, startPoint x: 1062, startPoint y: 543, endPoint x: 1076, endPoint y: 400, distance: 144.5
click at [1076, 400] on div at bounding box center [1054, 376] width 235 height 523
drag, startPoint x: 1068, startPoint y: 572, endPoint x: 1080, endPoint y: 473, distance: 99.7
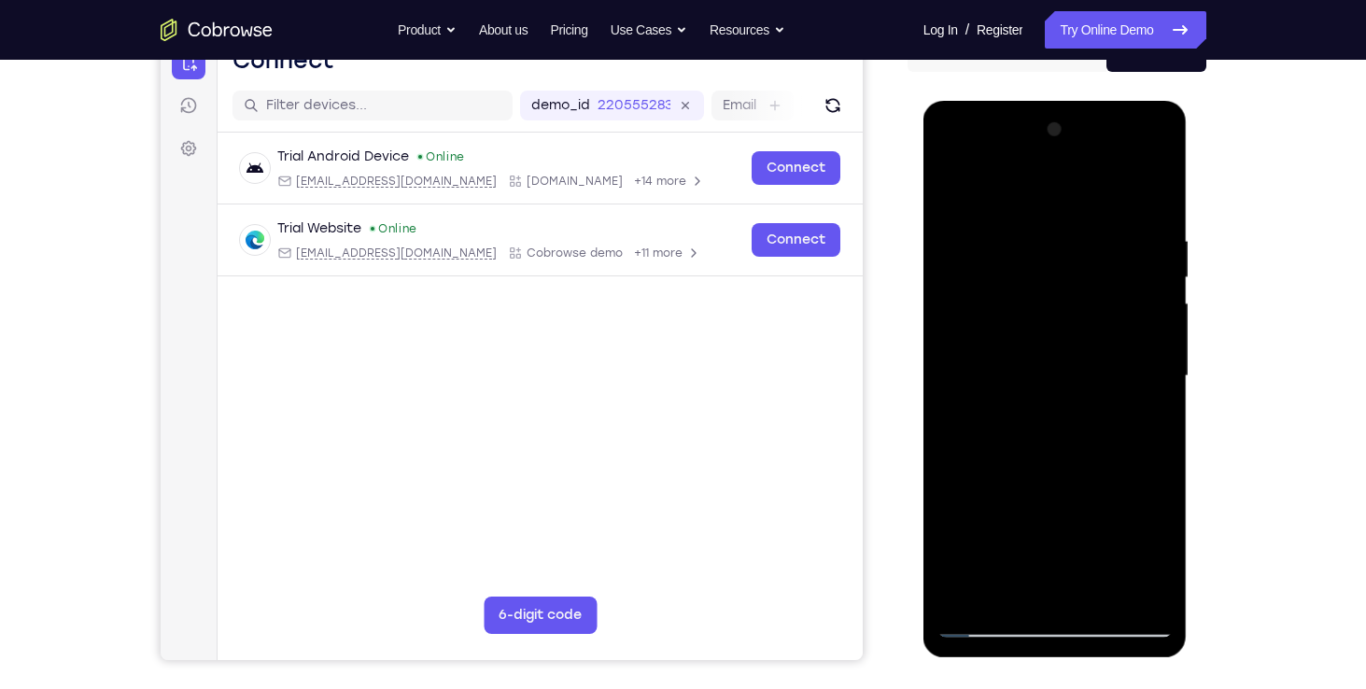
click at [1080, 473] on div at bounding box center [1054, 376] width 235 height 523
drag, startPoint x: 1064, startPoint y: 554, endPoint x: 1088, endPoint y: 425, distance: 131.0
click at [1088, 425] on div at bounding box center [1054, 376] width 235 height 523
click at [955, 500] on div at bounding box center [1054, 376] width 235 height 523
click at [1143, 409] on div at bounding box center [1054, 376] width 235 height 523
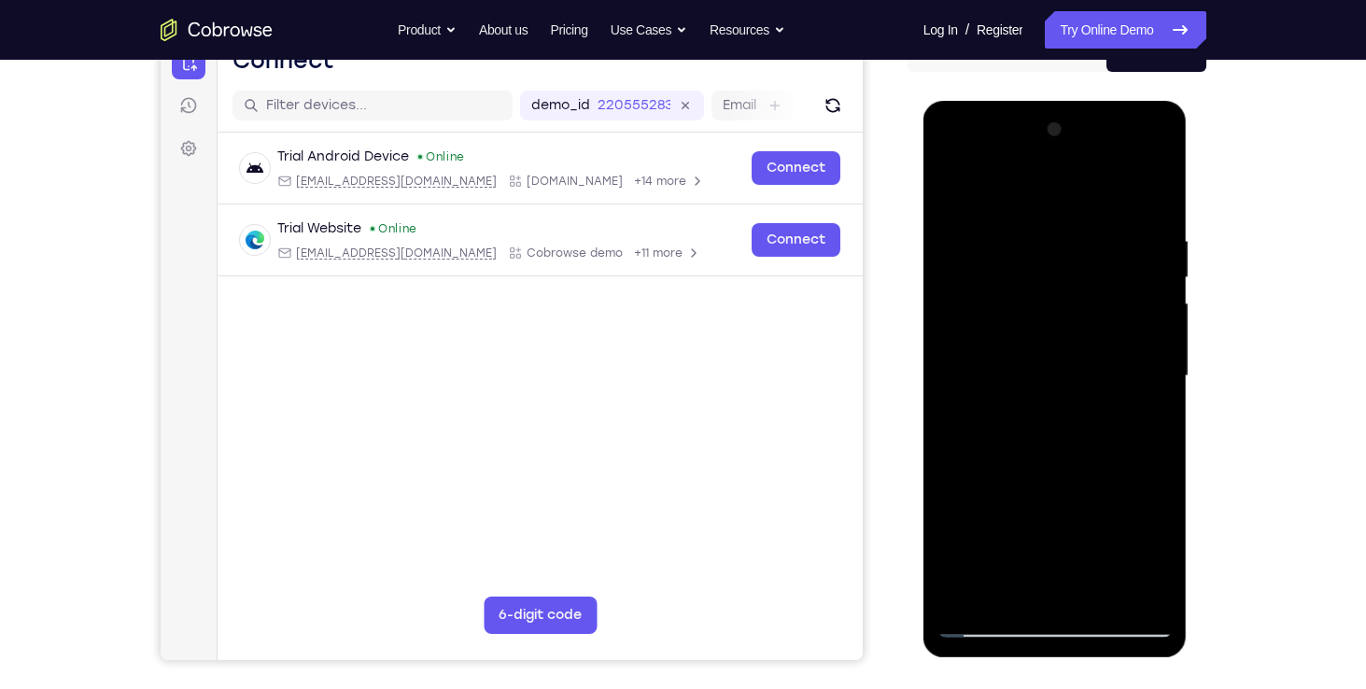
click at [994, 632] on div at bounding box center [1054, 376] width 235 height 523
drag, startPoint x: 1044, startPoint y: 364, endPoint x: 1047, endPoint y: 409, distance: 44.9
click at [1047, 409] on div at bounding box center [1054, 376] width 235 height 523
drag, startPoint x: 1044, startPoint y: 300, endPoint x: 1047, endPoint y: 458, distance: 157.8
click at [1047, 458] on div at bounding box center [1054, 376] width 235 height 523
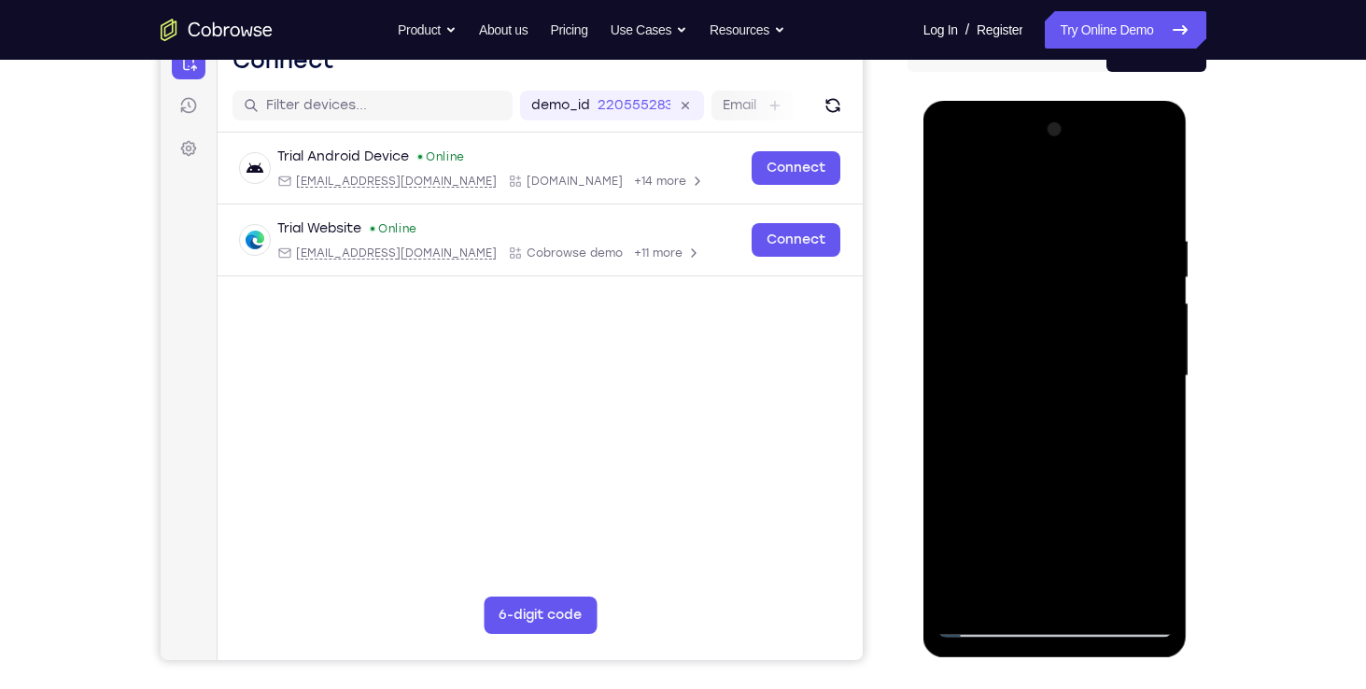
drag, startPoint x: 1047, startPoint y: 458, endPoint x: 1064, endPoint y: 281, distance: 177.3
click at [1064, 281] on div at bounding box center [1054, 376] width 235 height 523
drag, startPoint x: 1054, startPoint y: 384, endPoint x: 1055, endPoint y: 212, distance: 171.8
click at [1055, 212] on div at bounding box center [1054, 376] width 235 height 523
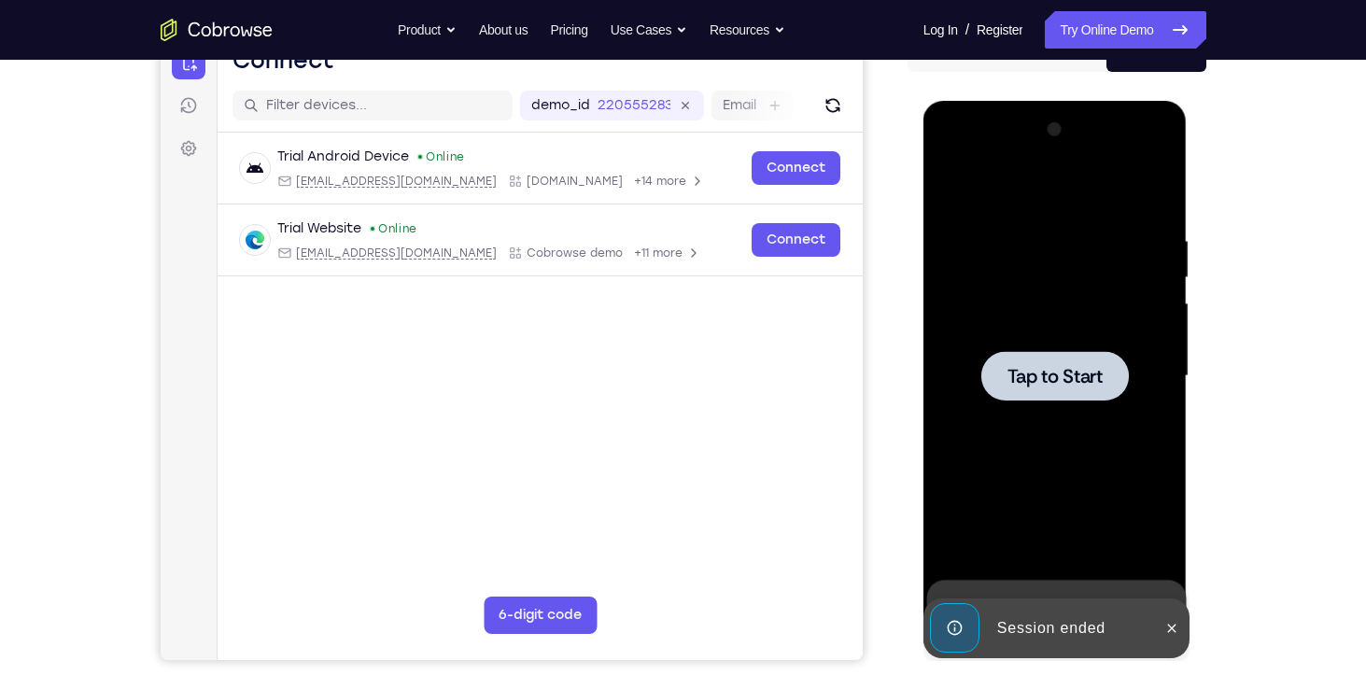
click at [1050, 402] on div at bounding box center [1054, 376] width 235 height 523
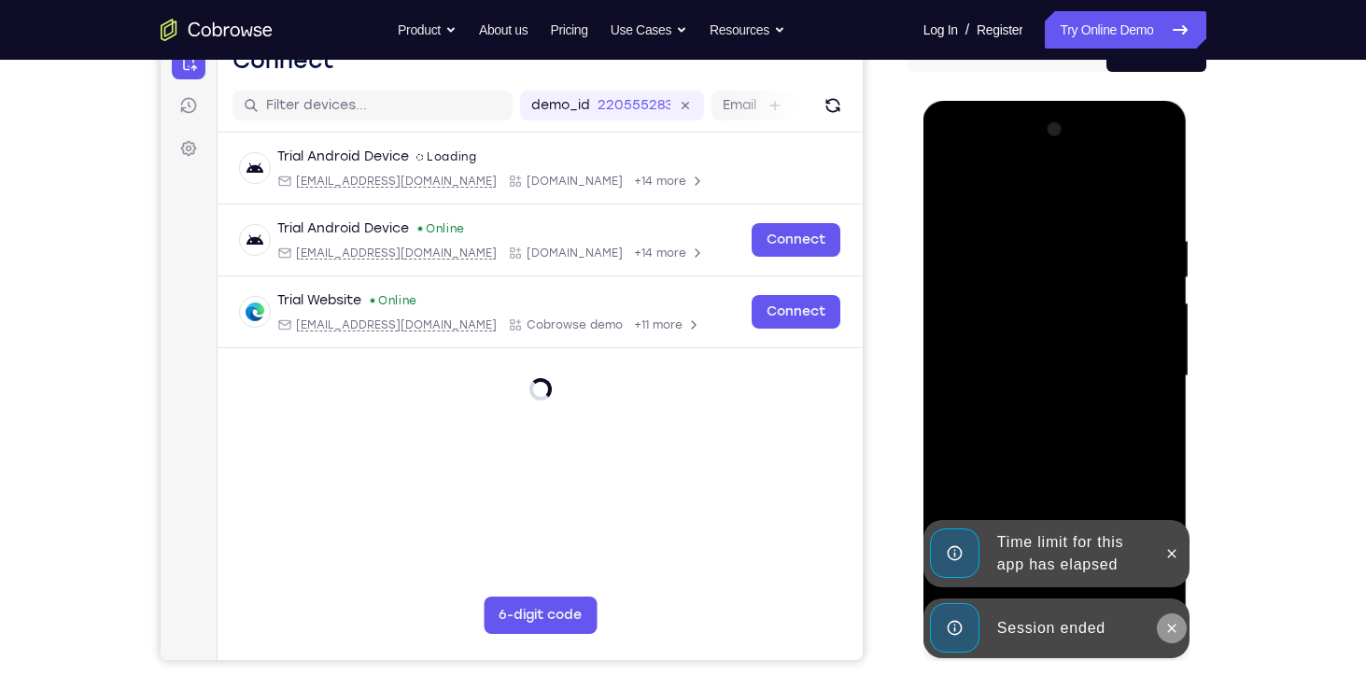
click at [1177, 627] on icon at bounding box center [1171, 628] width 15 height 15
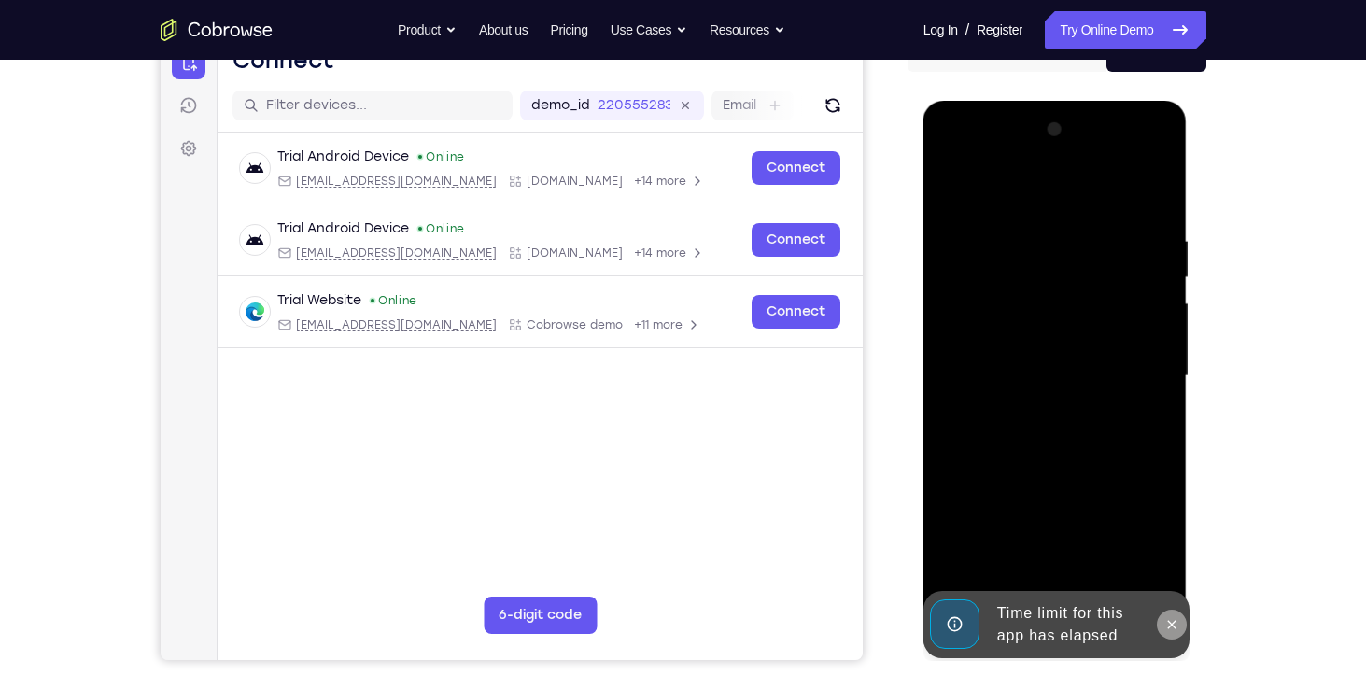
click at [1170, 617] on icon at bounding box center [1171, 624] width 15 height 15
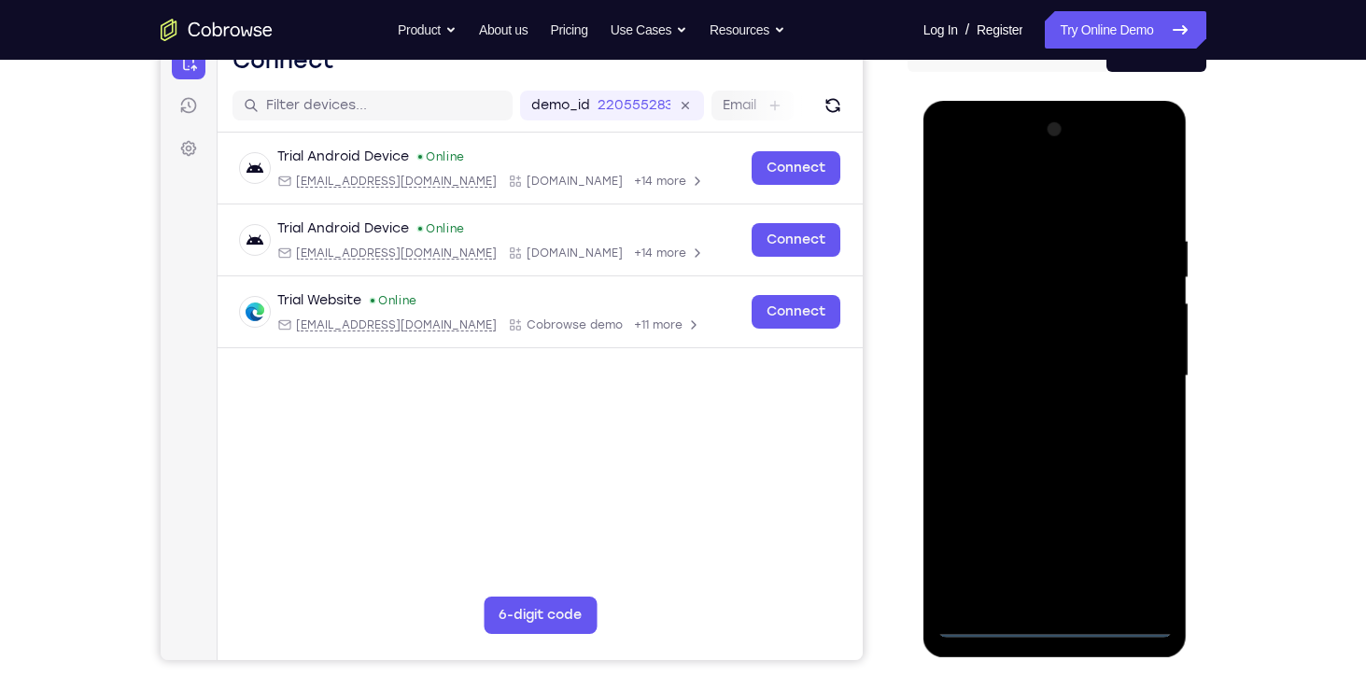
click at [1051, 624] on div at bounding box center [1054, 376] width 235 height 523
click at [1134, 548] on div at bounding box center [1054, 376] width 235 height 523
click at [1008, 196] on div at bounding box center [1054, 376] width 235 height 523
click at [1125, 369] on div at bounding box center [1054, 376] width 235 height 523
click at [1032, 413] on div at bounding box center [1054, 376] width 235 height 523
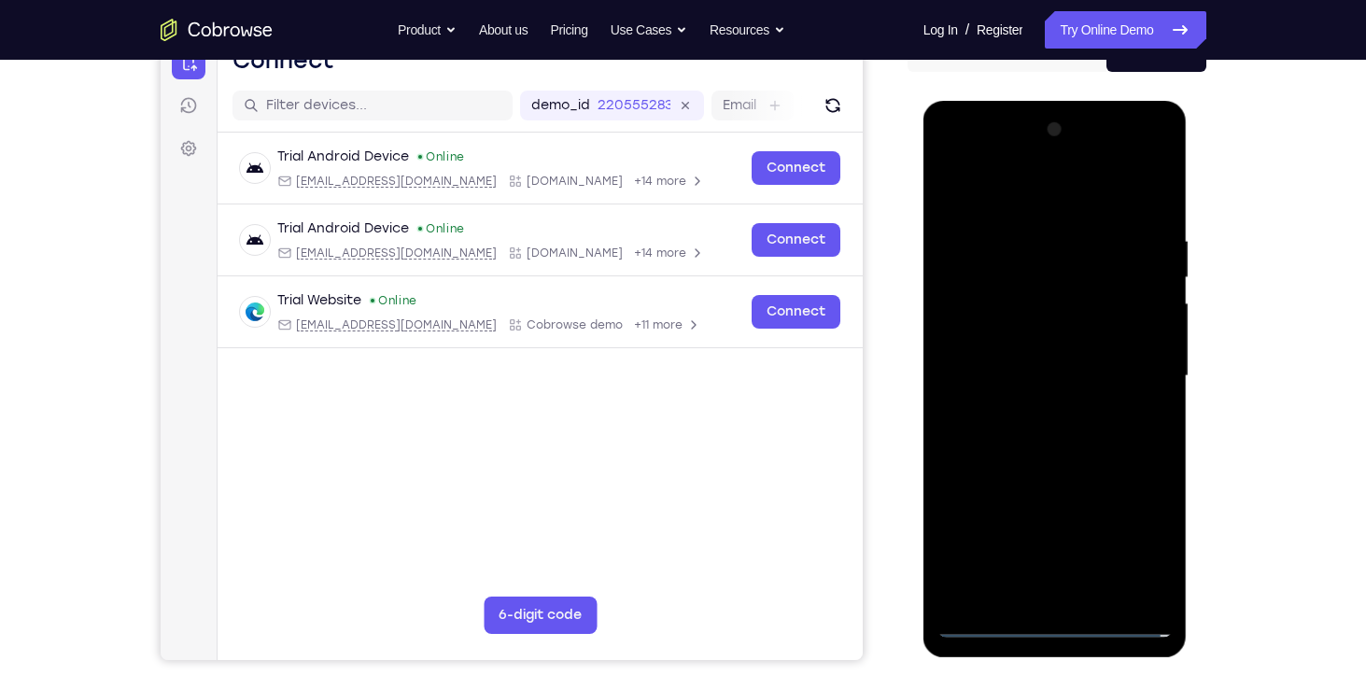
click at [1054, 361] on div at bounding box center [1054, 376] width 235 height 523
click at [1020, 339] on div at bounding box center [1054, 376] width 235 height 523
click at [1009, 378] on div at bounding box center [1054, 376] width 235 height 523
click at [1045, 466] on div at bounding box center [1054, 376] width 235 height 523
click at [1097, 593] on div at bounding box center [1054, 376] width 235 height 523
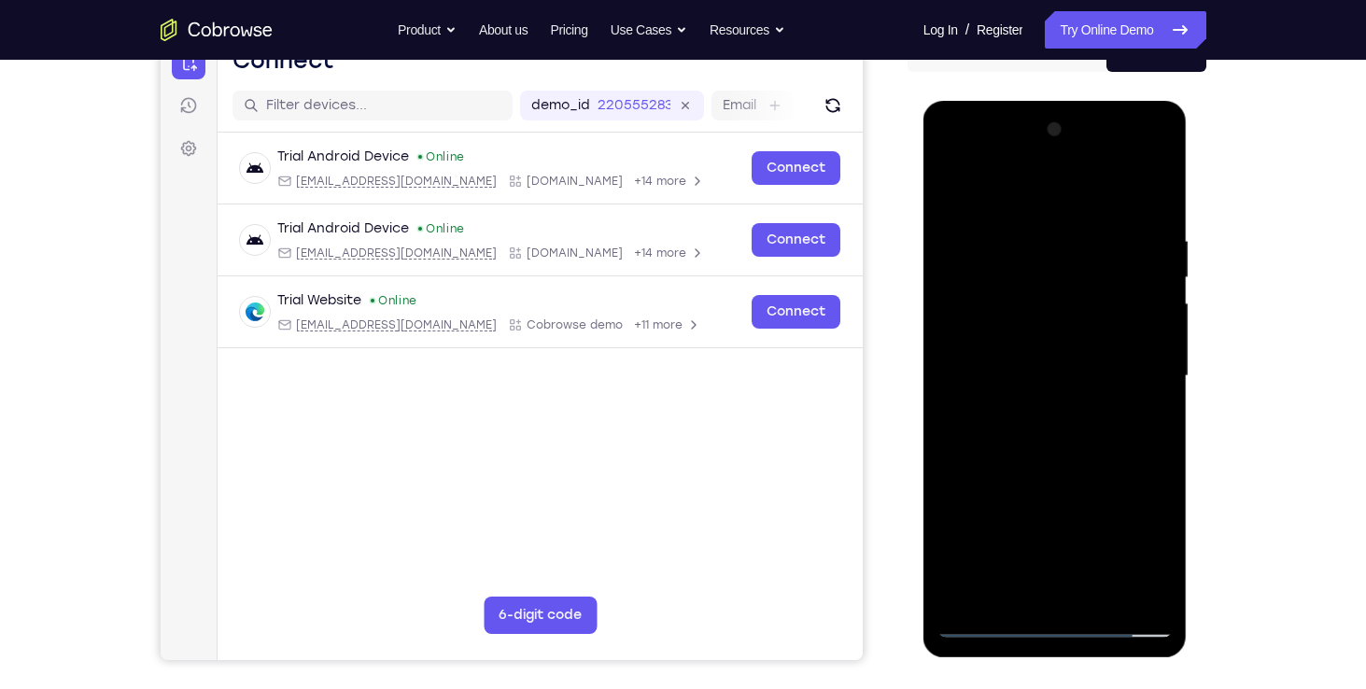
drag, startPoint x: 1021, startPoint y: 201, endPoint x: 1046, endPoint y: 68, distance: 135.0
click at [1046, 101] on html "Online web based iOS Simulators and Android Emulators. Run iPhone, iPad, Mobile…" at bounding box center [1056, 381] width 266 height 560
click at [1036, 472] on div at bounding box center [1054, 376] width 235 height 523
click at [1067, 369] on div at bounding box center [1054, 376] width 235 height 523
click at [1010, 556] on div at bounding box center [1054, 376] width 235 height 523
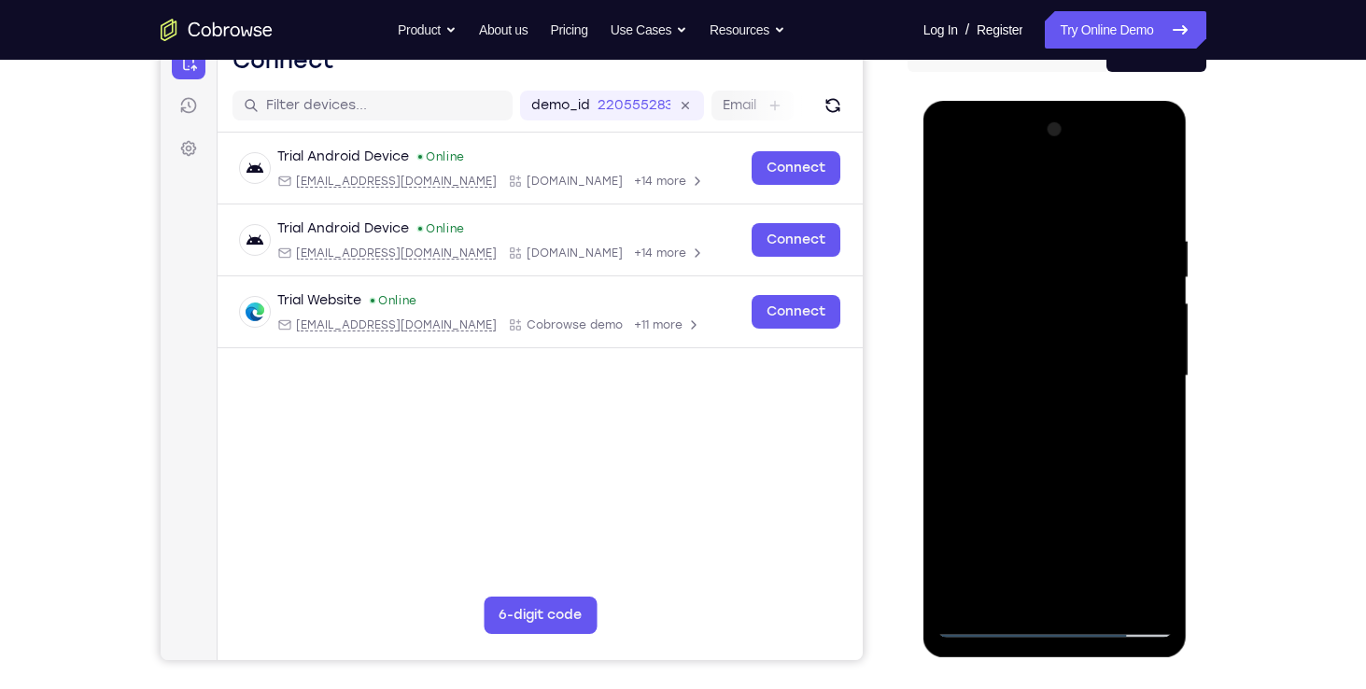
click at [1064, 551] on div at bounding box center [1054, 376] width 235 height 523
click at [1006, 529] on div at bounding box center [1054, 376] width 235 height 523
click at [953, 190] on div at bounding box center [1054, 376] width 235 height 523
click at [1020, 233] on div at bounding box center [1054, 376] width 235 height 523
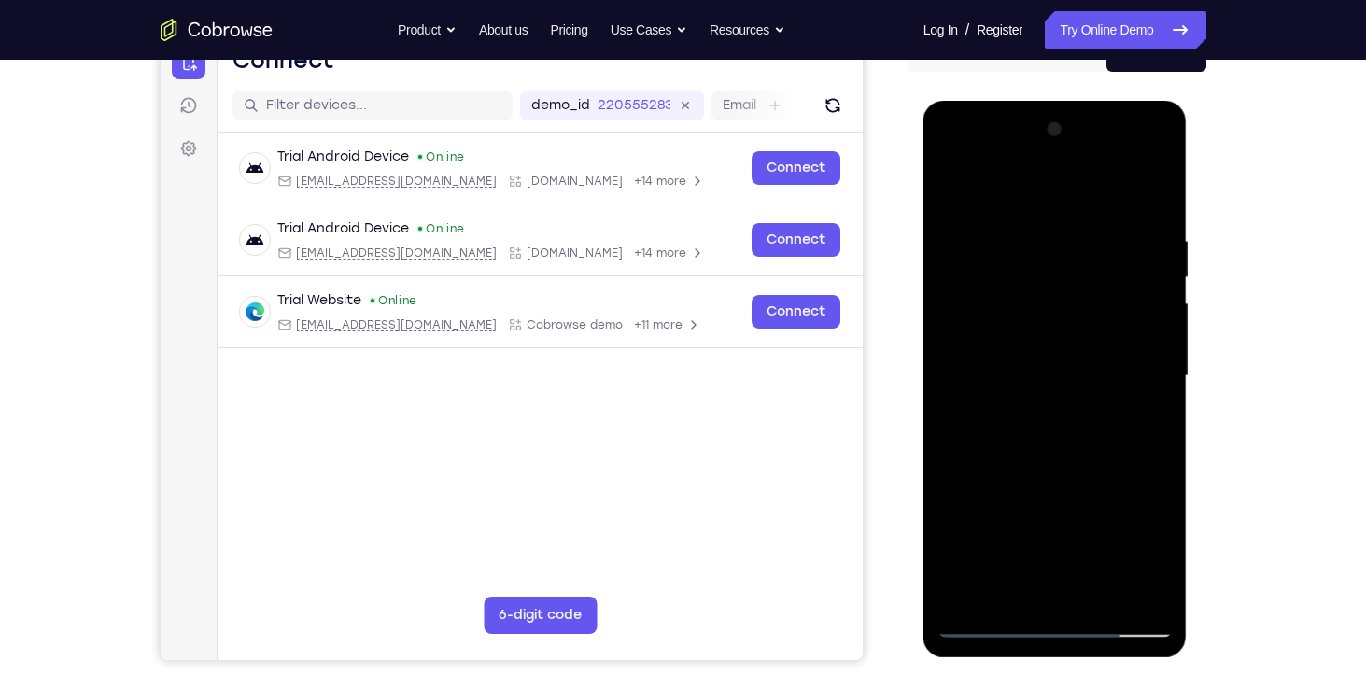
click at [1142, 320] on div at bounding box center [1054, 376] width 235 height 523
click at [1155, 306] on div at bounding box center [1054, 376] width 235 height 523
click at [1151, 198] on div at bounding box center [1054, 376] width 235 height 523
